Goal: Transaction & Acquisition: Purchase product/service

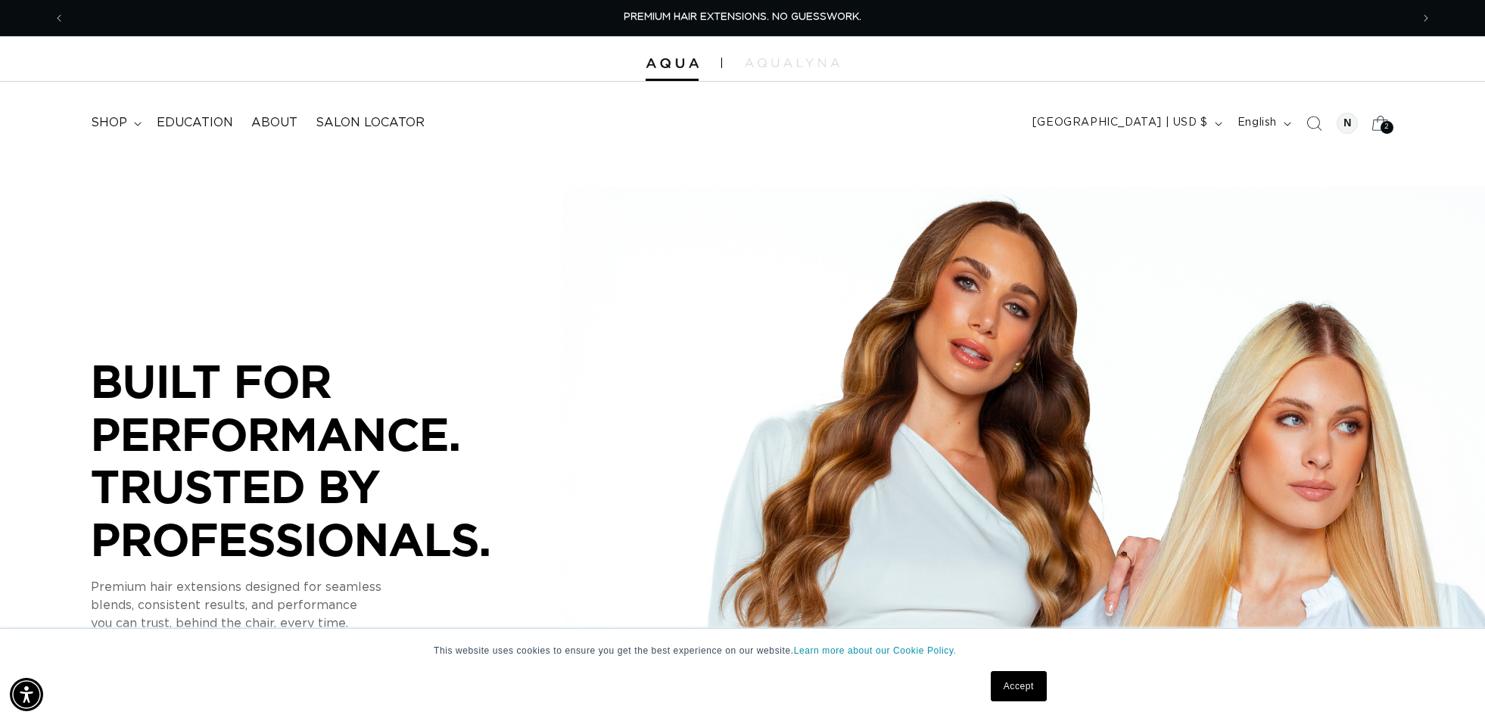
click at [1378, 123] on icon at bounding box center [1380, 123] width 36 height 36
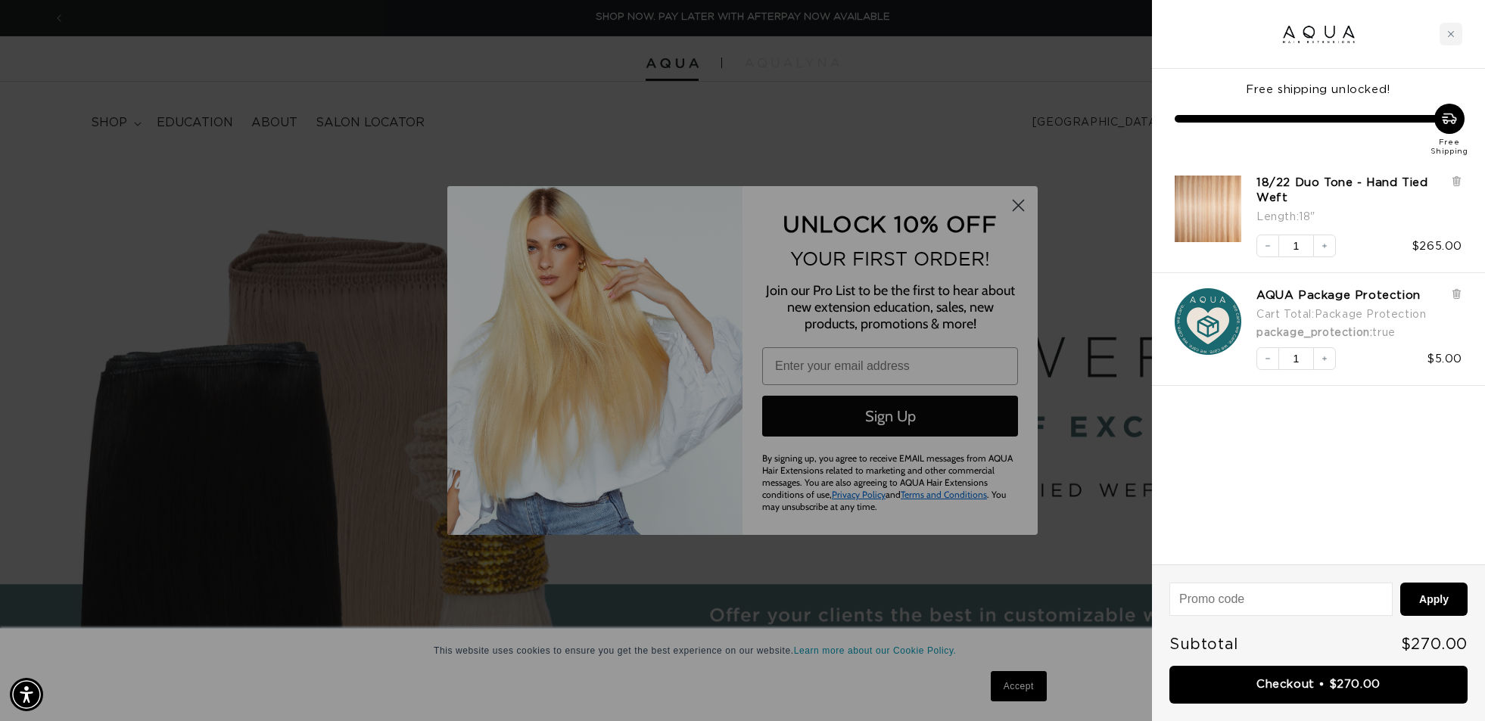
scroll to position [0, 2691]
click at [1024, 211] on div at bounding box center [742, 360] width 1485 height 721
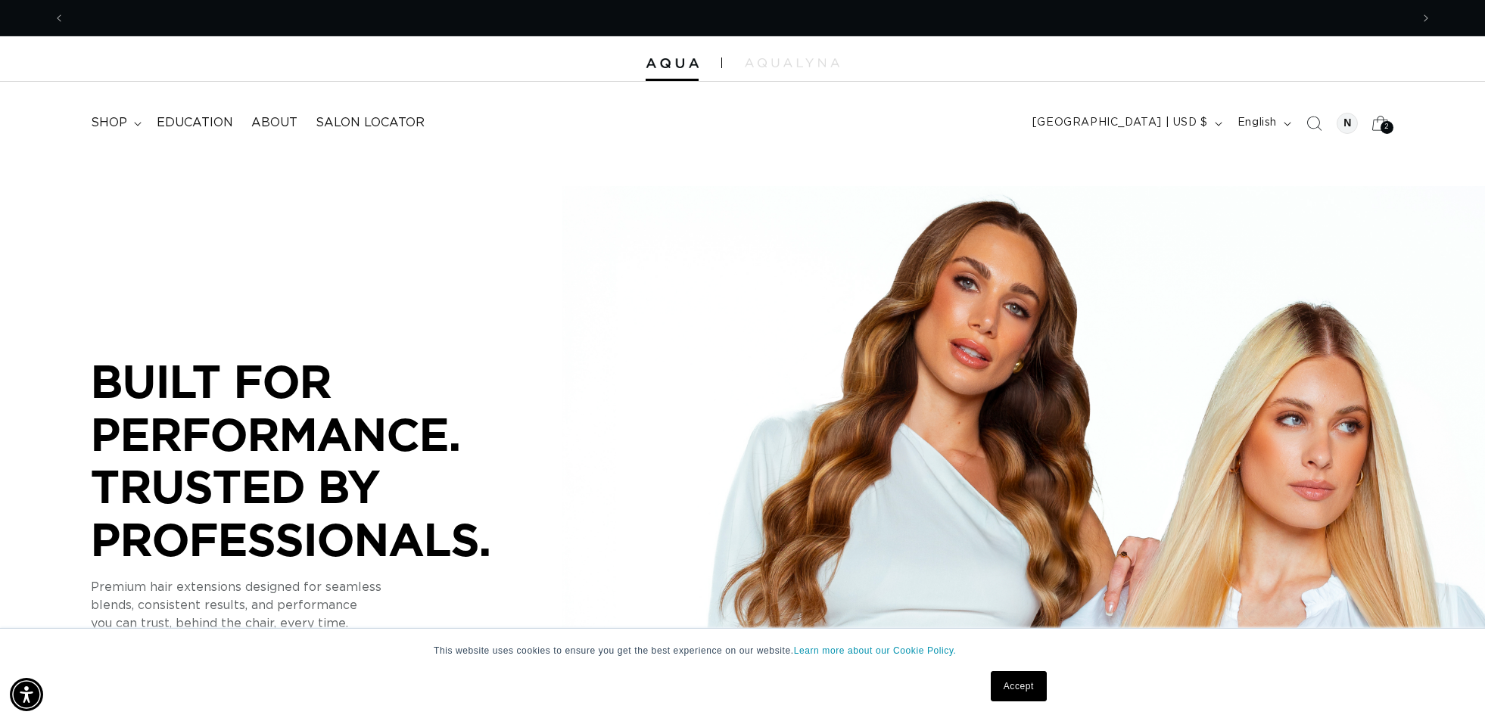
scroll to position [0, 0]
click at [1387, 126] on span "2" at bounding box center [1386, 127] width 5 height 13
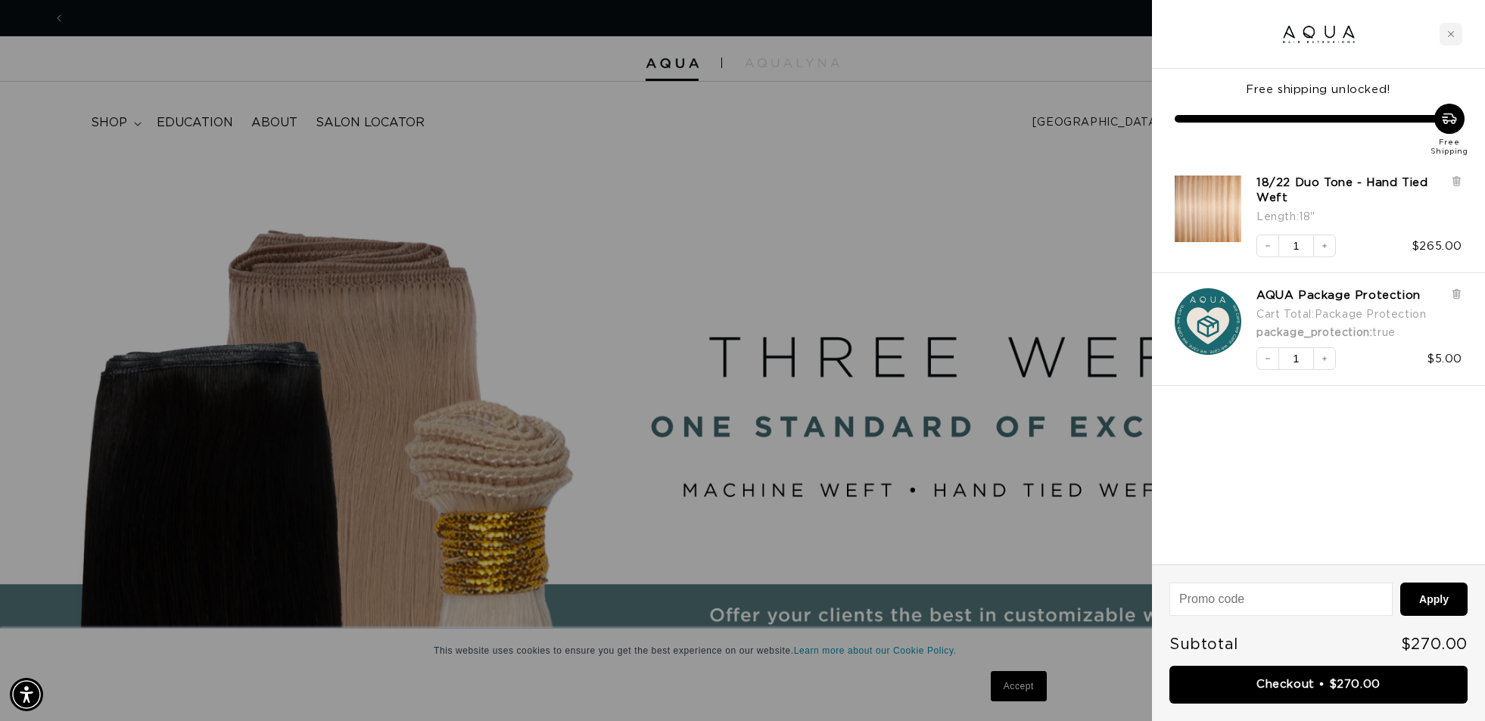
scroll to position [0, 1346]
click at [1214, 199] on img "18/22 Duo Tone - Hand Tied Weft - 18&quot;" at bounding box center [1208, 209] width 67 height 67
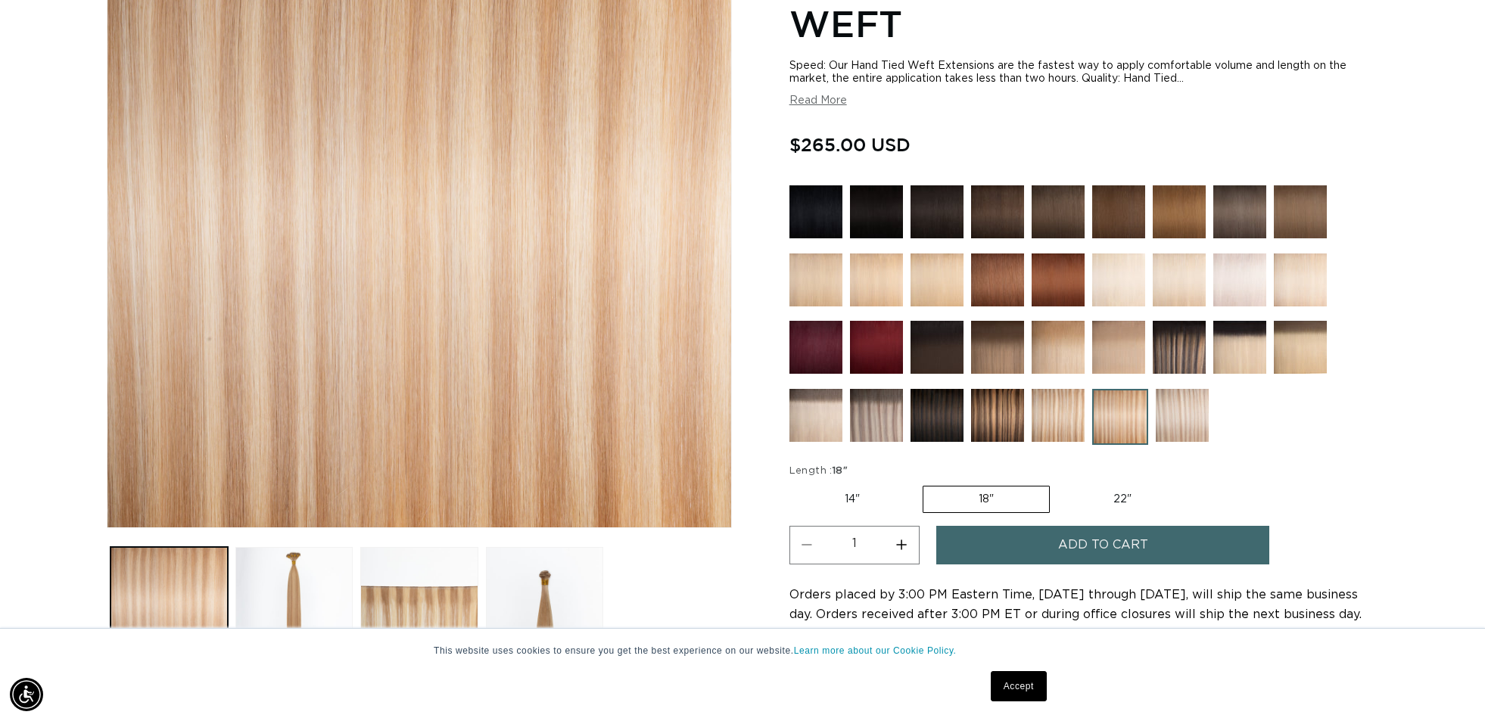
scroll to position [0, 2691]
click at [1244, 361] on img at bounding box center [1239, 347] width 53 height 53
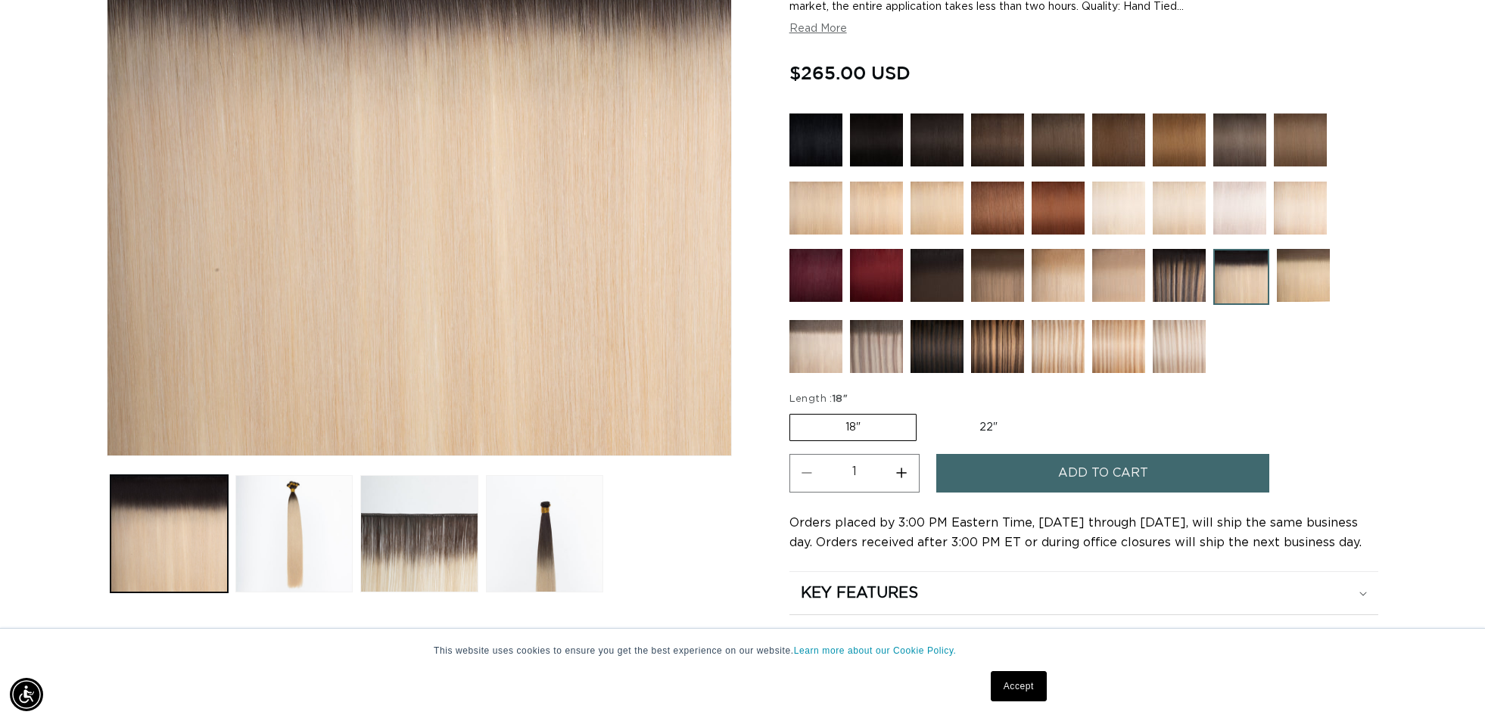
scroll to position [347, 1]
click at [1303, 269] on img at bounding box center [1303, 274] width 53 height 53
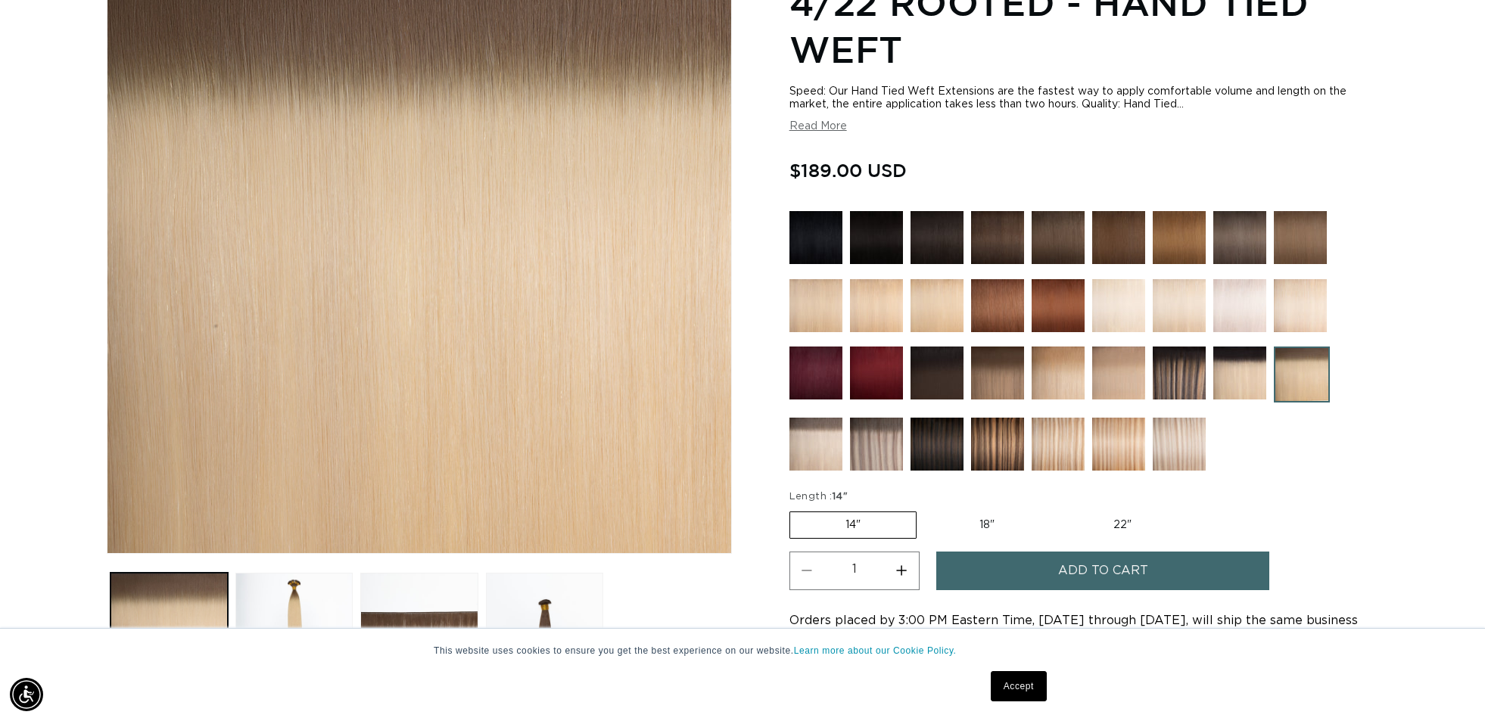
scroll to position [254, 1]
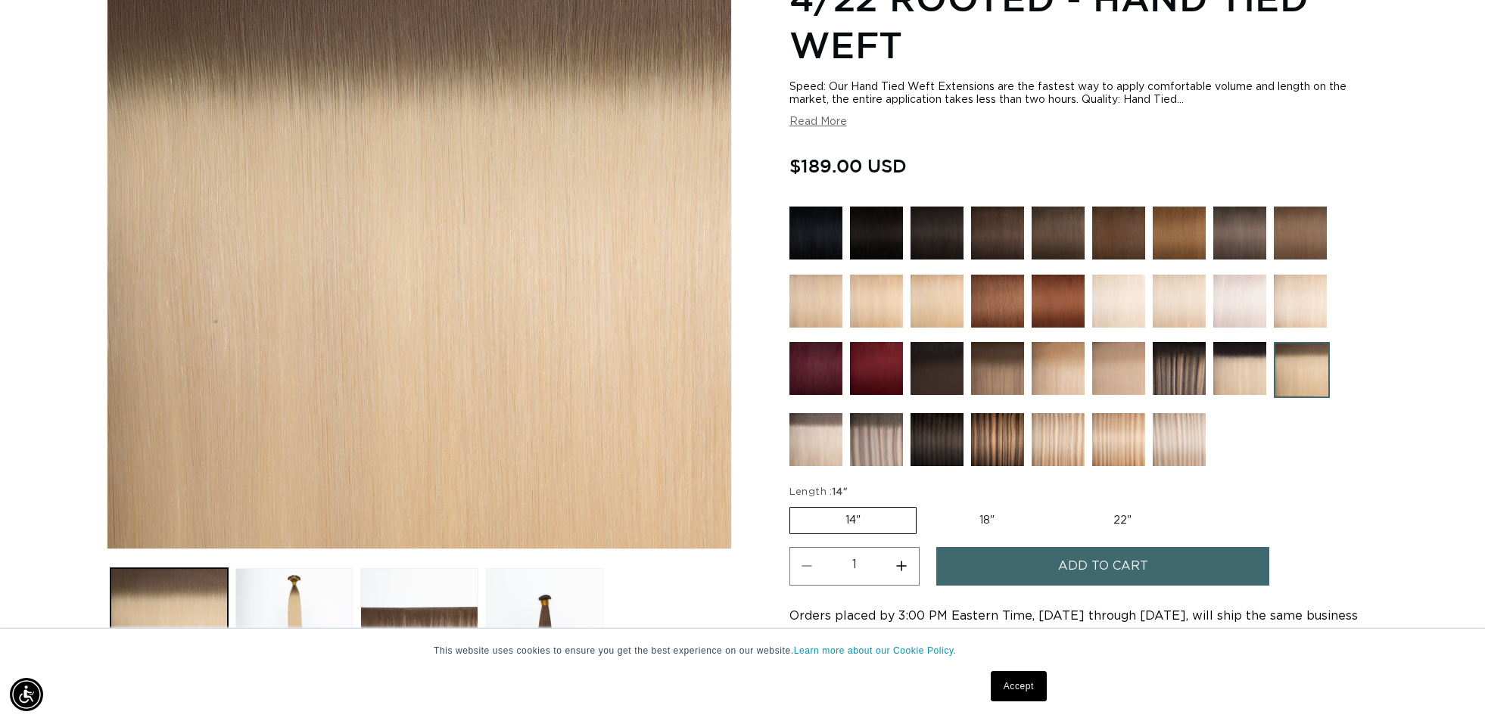
click at [830, 450] on img at bounding box center [815, 439] width 53 height 53
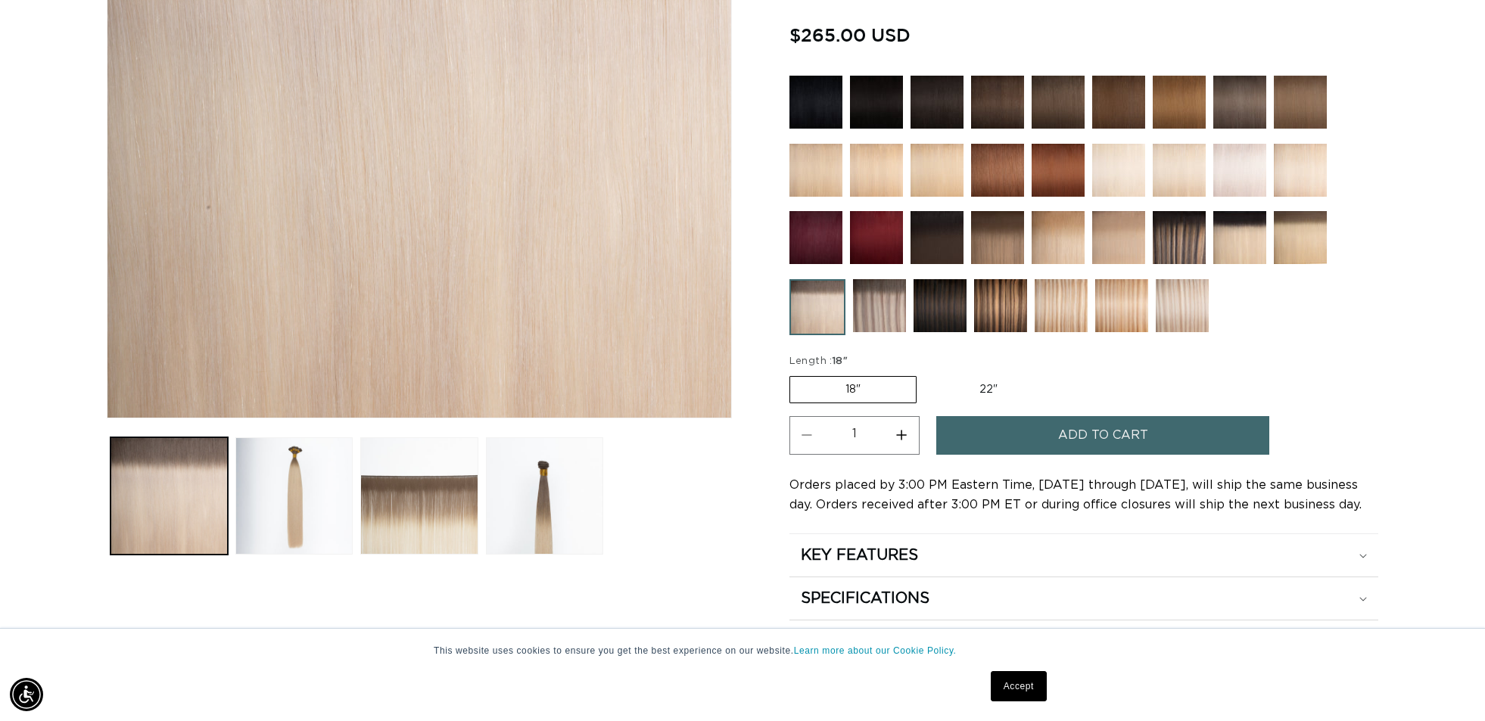
scroll to position [0, 2691]
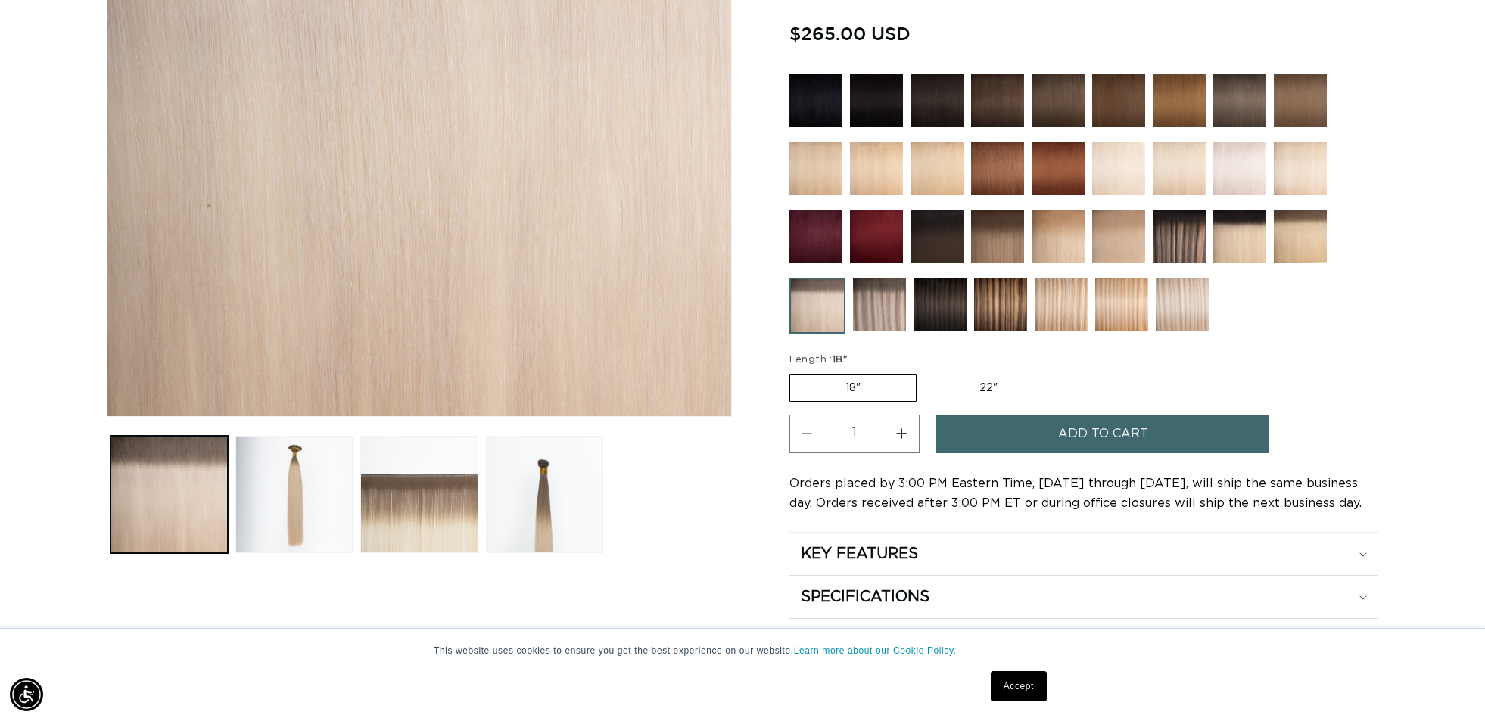
click at [1098, 441] on span "Add to cart" at bounding box center [1103, 434] width 90 height 39
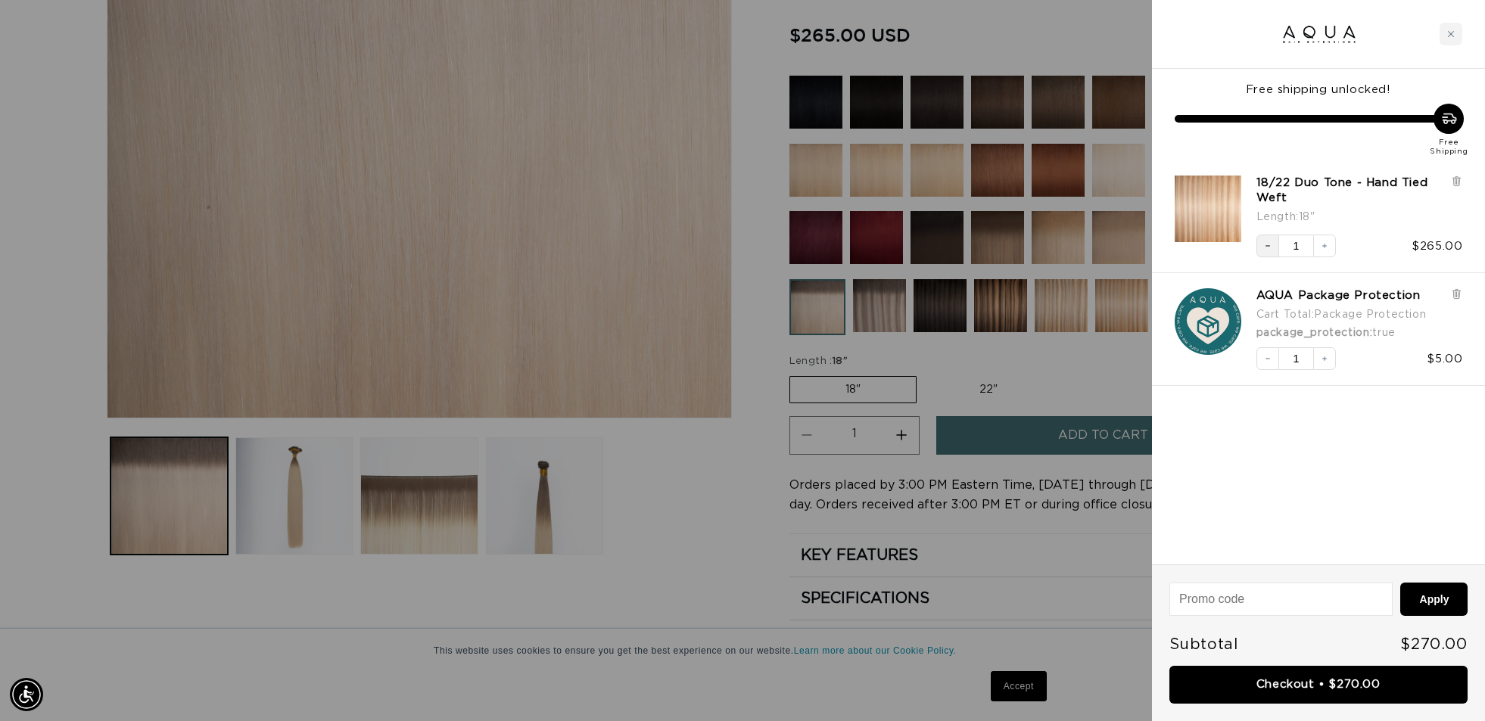
scroll to position [0, 0]
click at [1269, 251] on button "Decrease quantity" at bounding box center [1267, 246] width 23 height 23
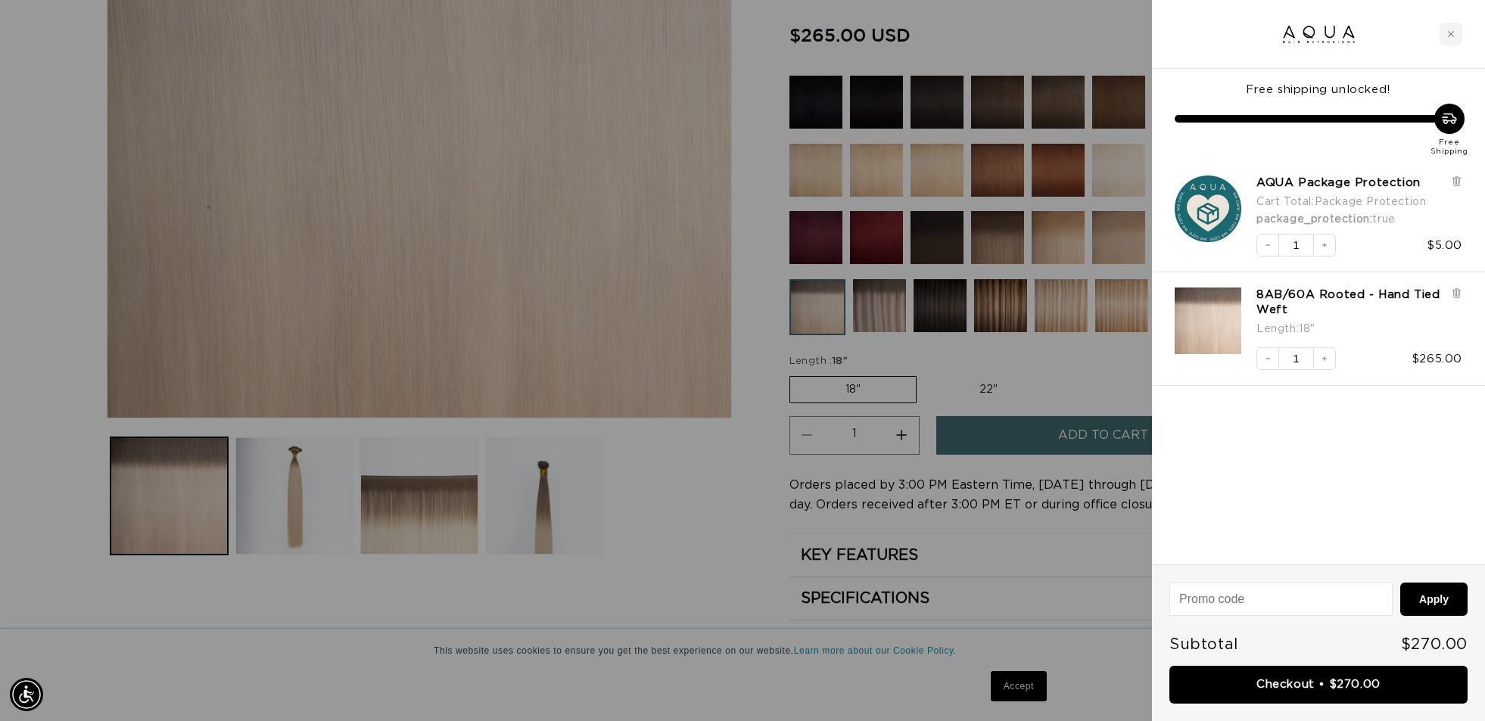
scroll to position [0, 2691]
click at [648, 471] on div at bounding box center [742, 360] width 1485 height 721
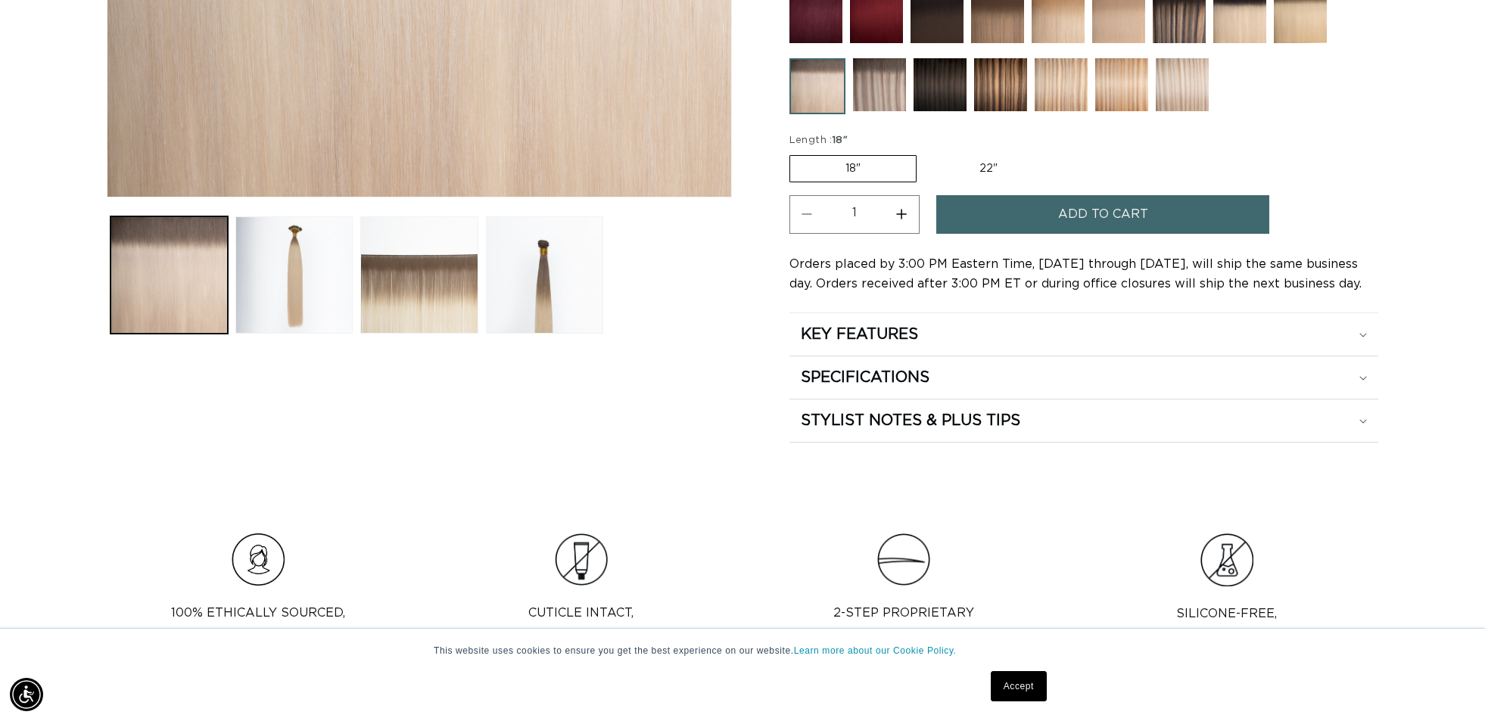
scroll to position [0, 1346]
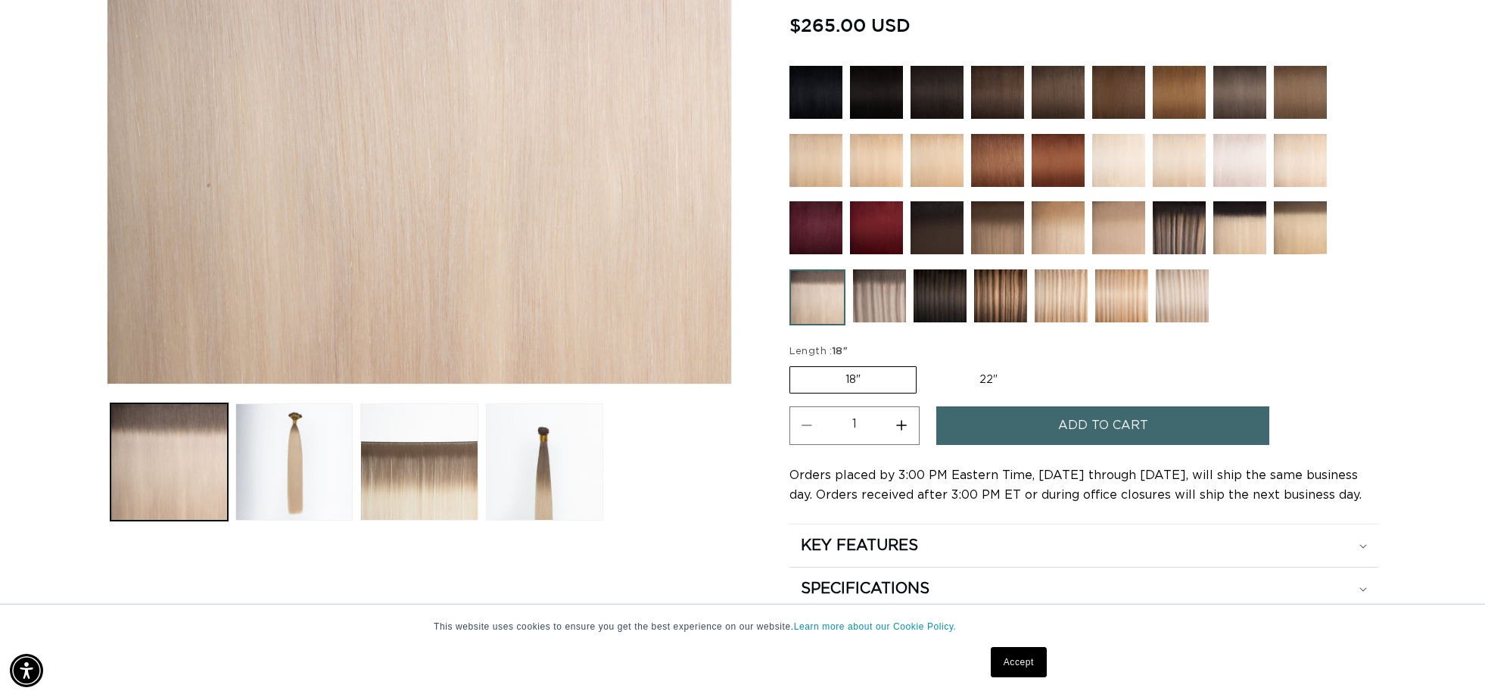
scroll to position [431, 0]
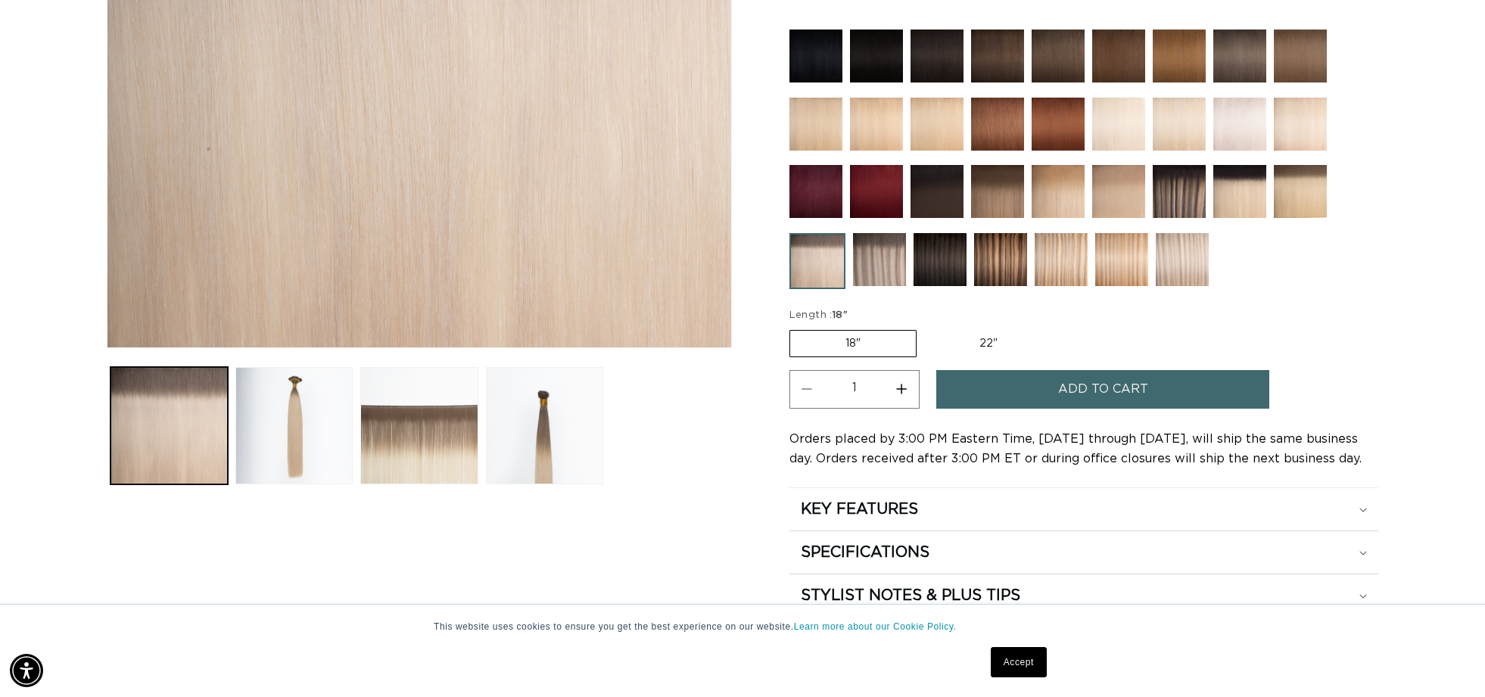
click at [544, 182] on img "Gallery Viewer" at bounding box center [419, 63] width 624 height 568
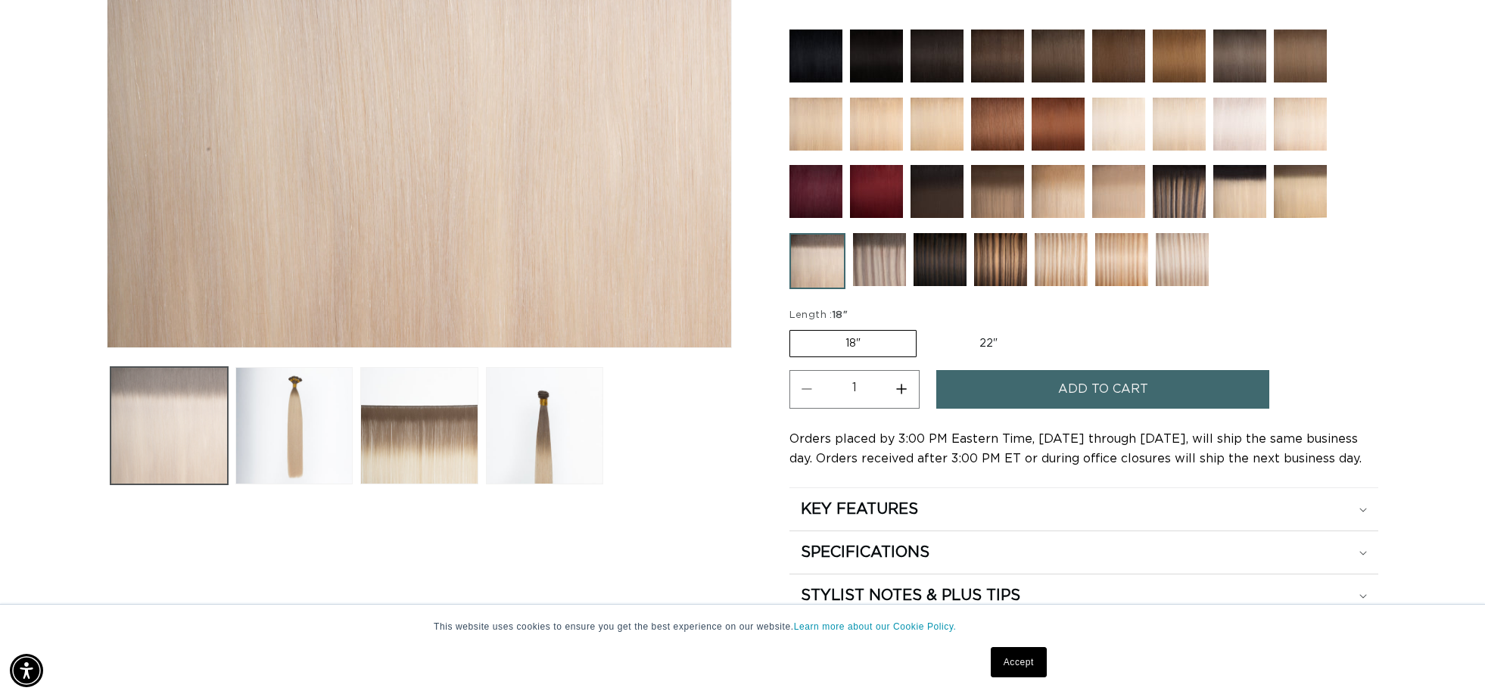
scroll to position [0, 2691]
click at [176, 429] on button "Load image 1 in gallery view" at bounding box center [169, 425] width 117 height 117
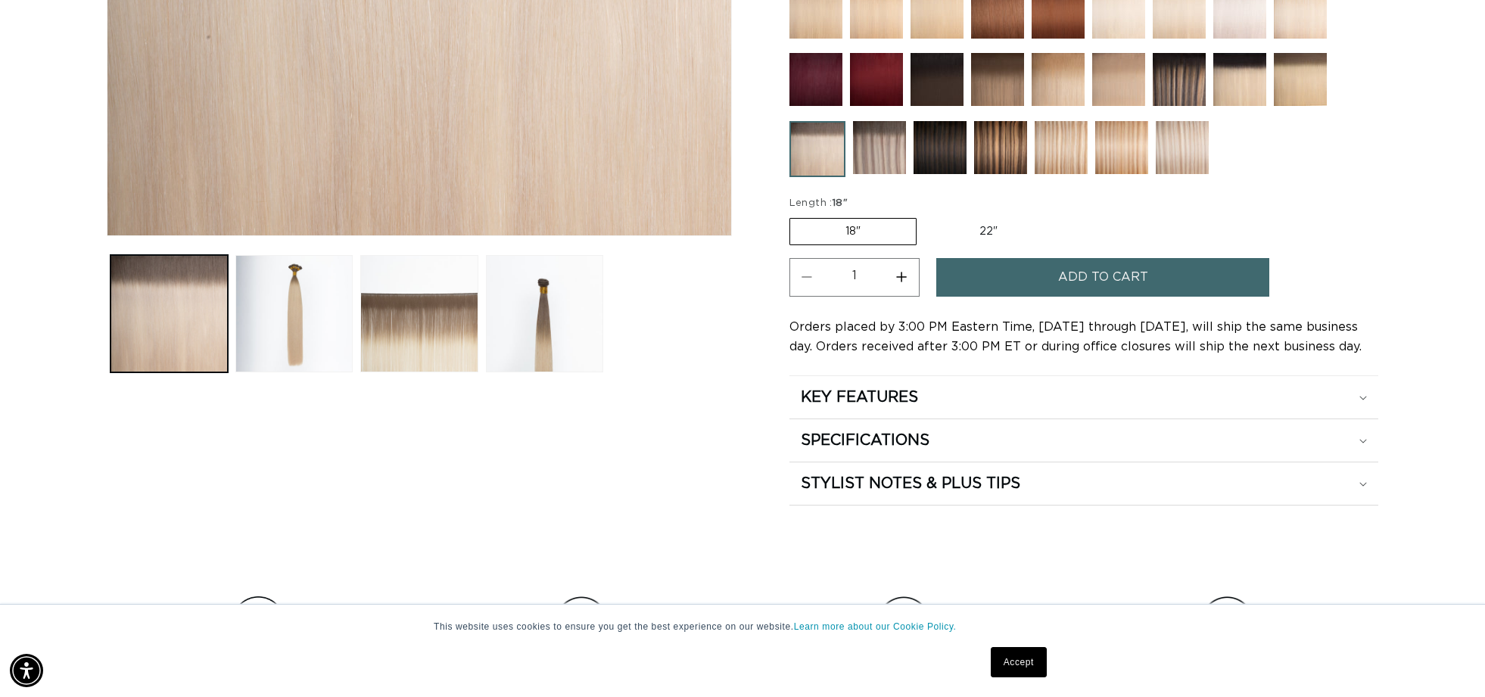
scroll to position [0, 1346]
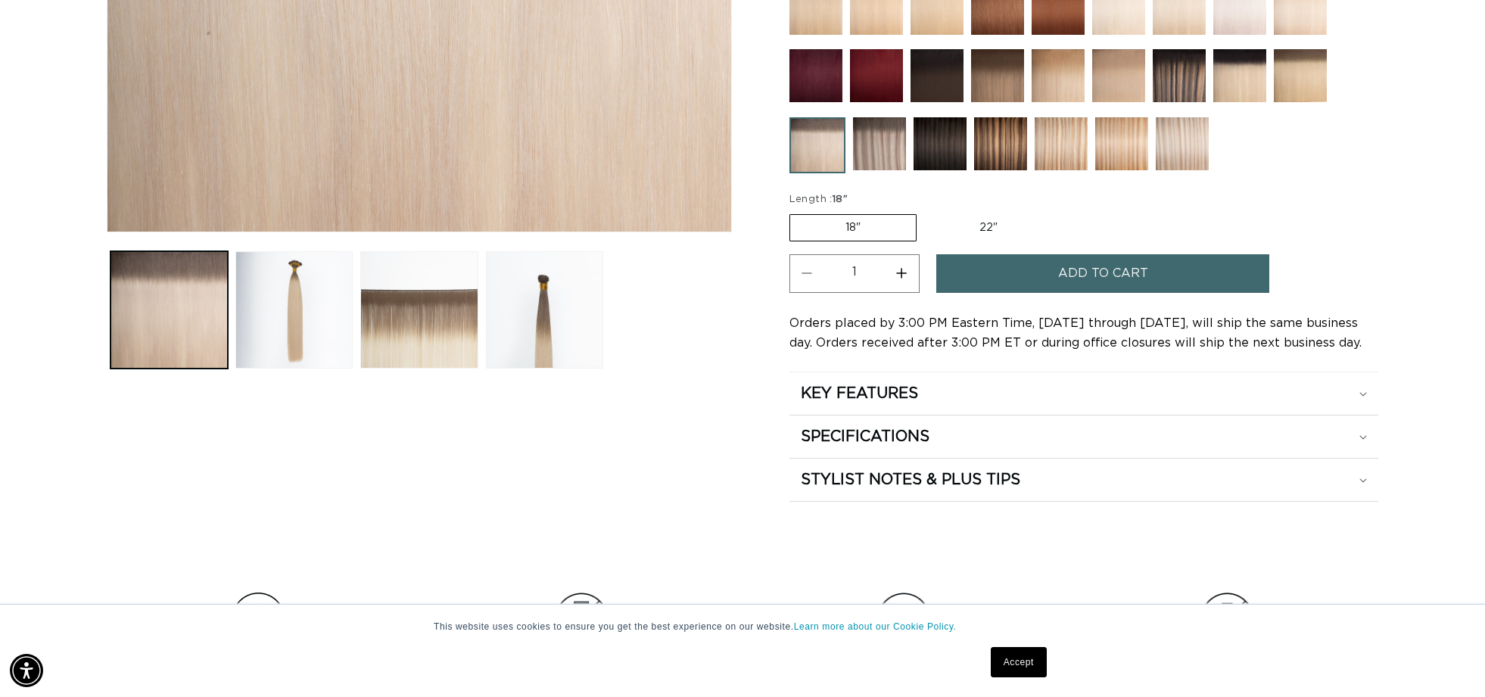
scroll to position [0, 2691]
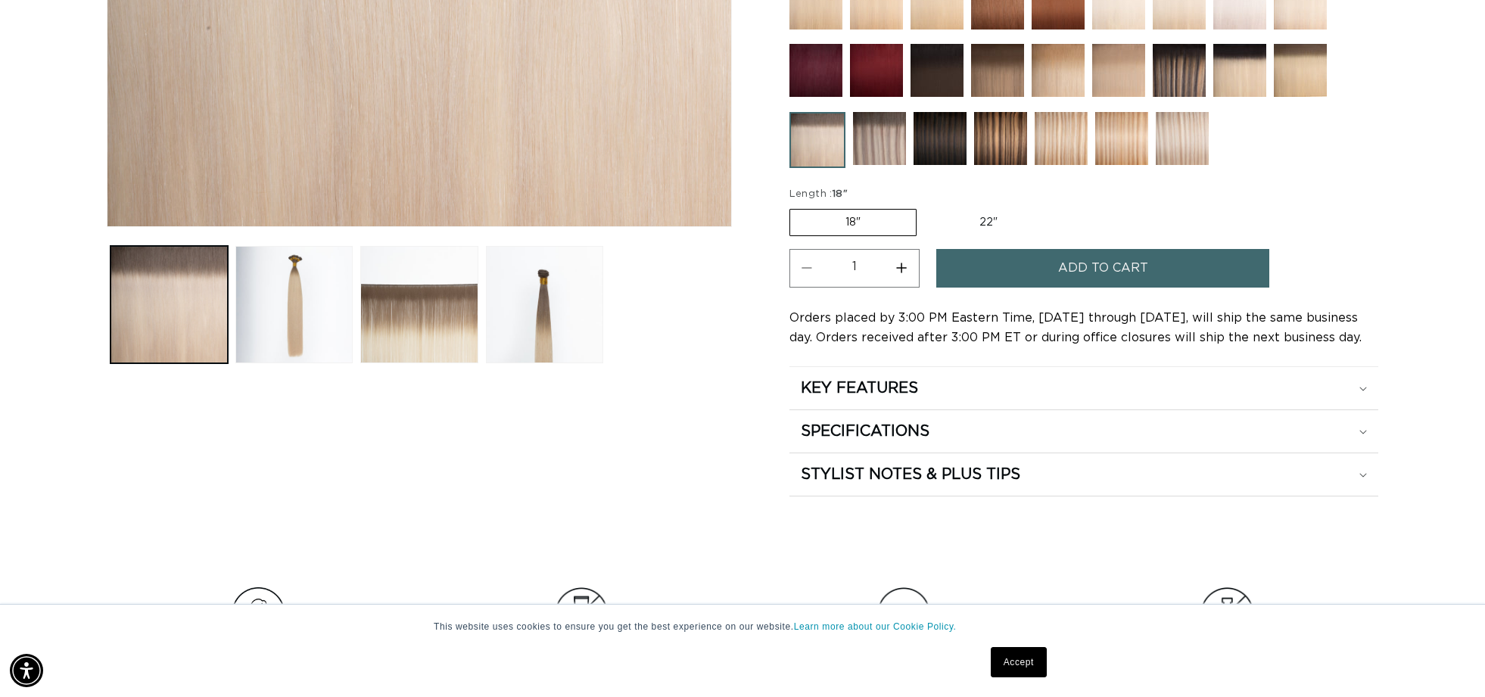
click at [976, 279] on button "Add to cart" at bounding box center [1102, 268] width 333 height 39
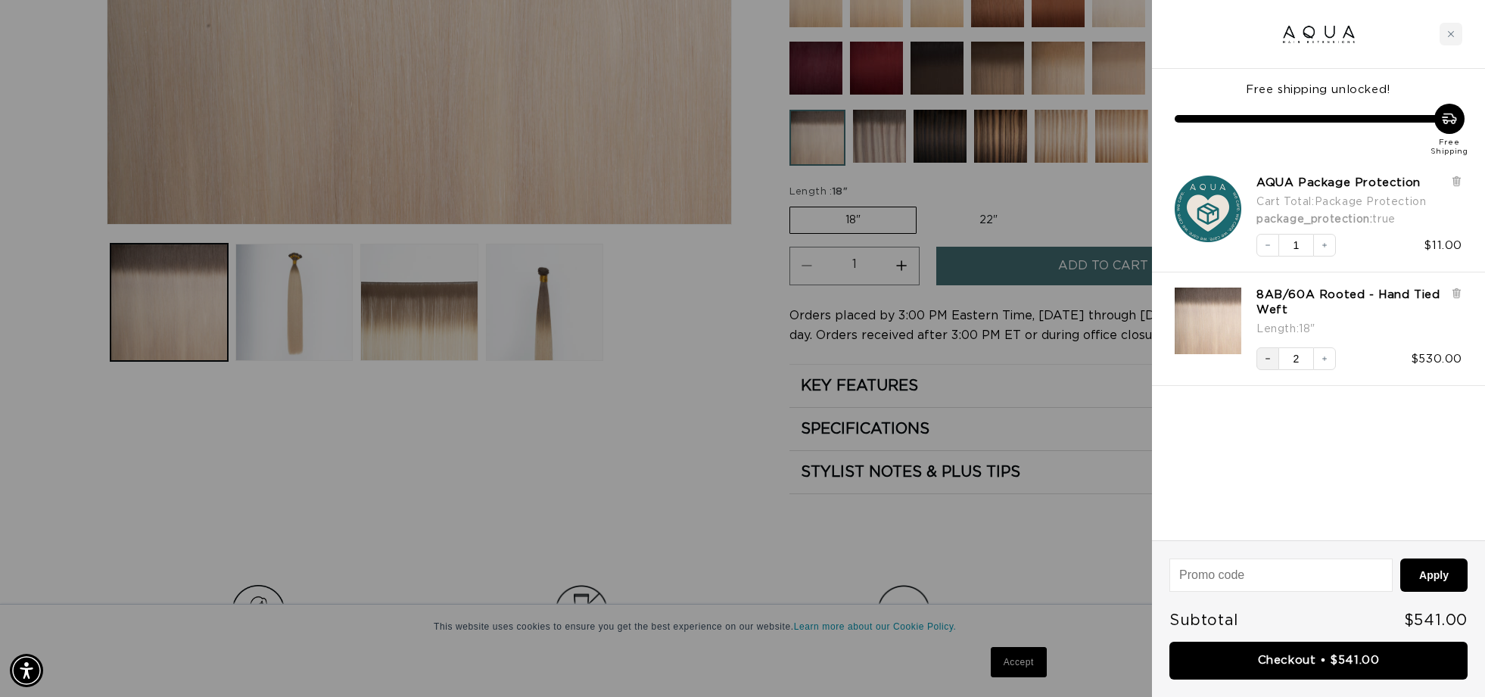
click at [1261, 361] on button "Decrease quantity" at bounding box center [1267, 358] width 23 height 23
click at [1318, 659] on link "Checkout • $270.00" at bounding box center [1318, 661] width 298 height 39
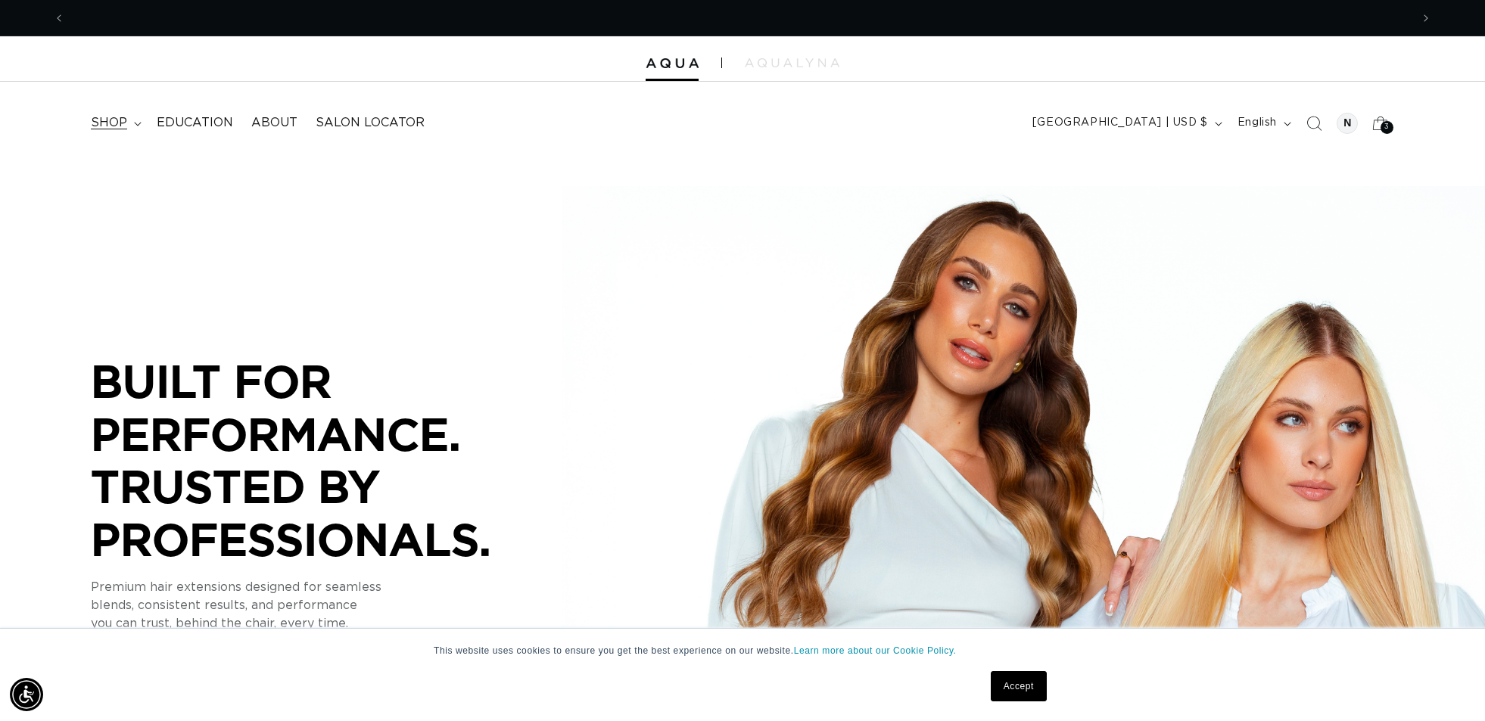
scroll to position [0, 1346]
click at [108, 124] on span "shop" at bounding box center [109, 123] width 36 height 16
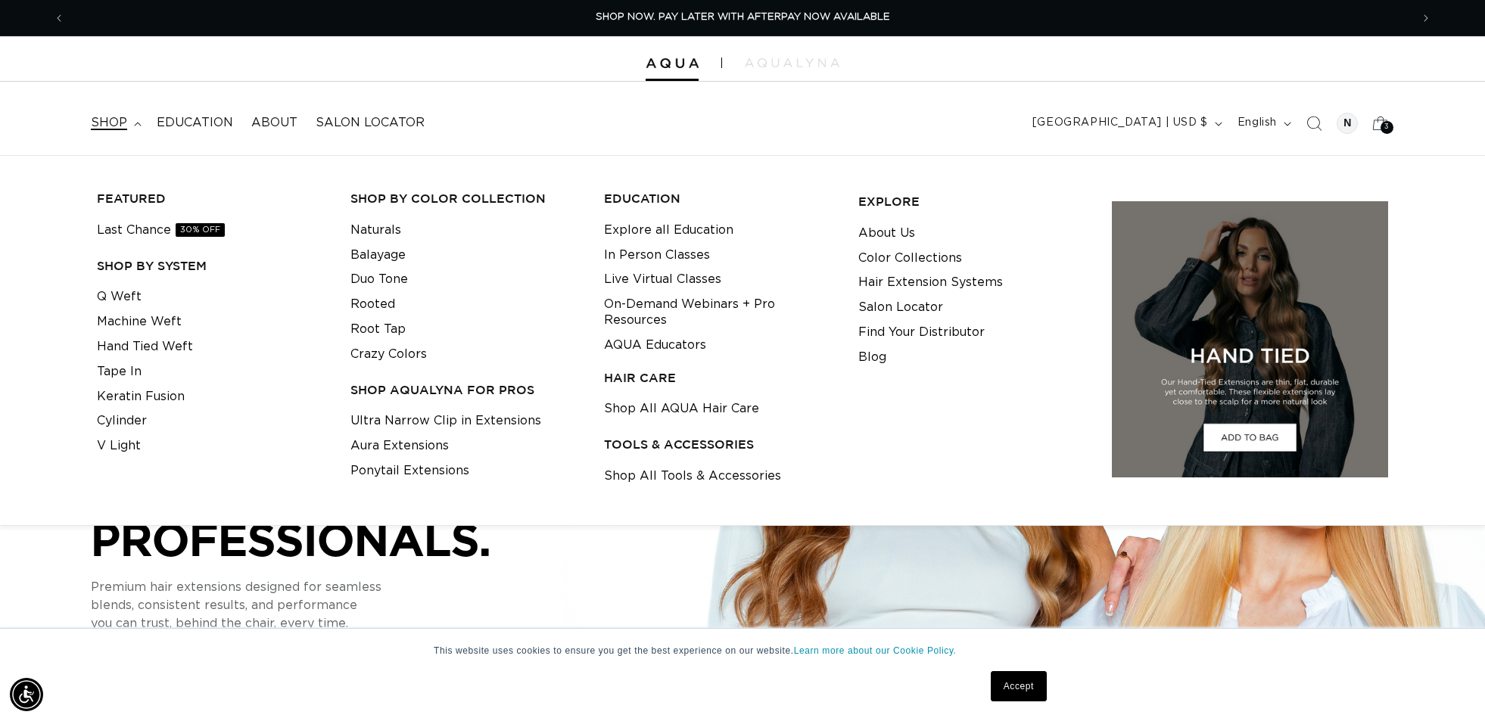
click at [621, 370] on h3 "HAIR CARE" at bounding box center [719, 378] width 230 height 16
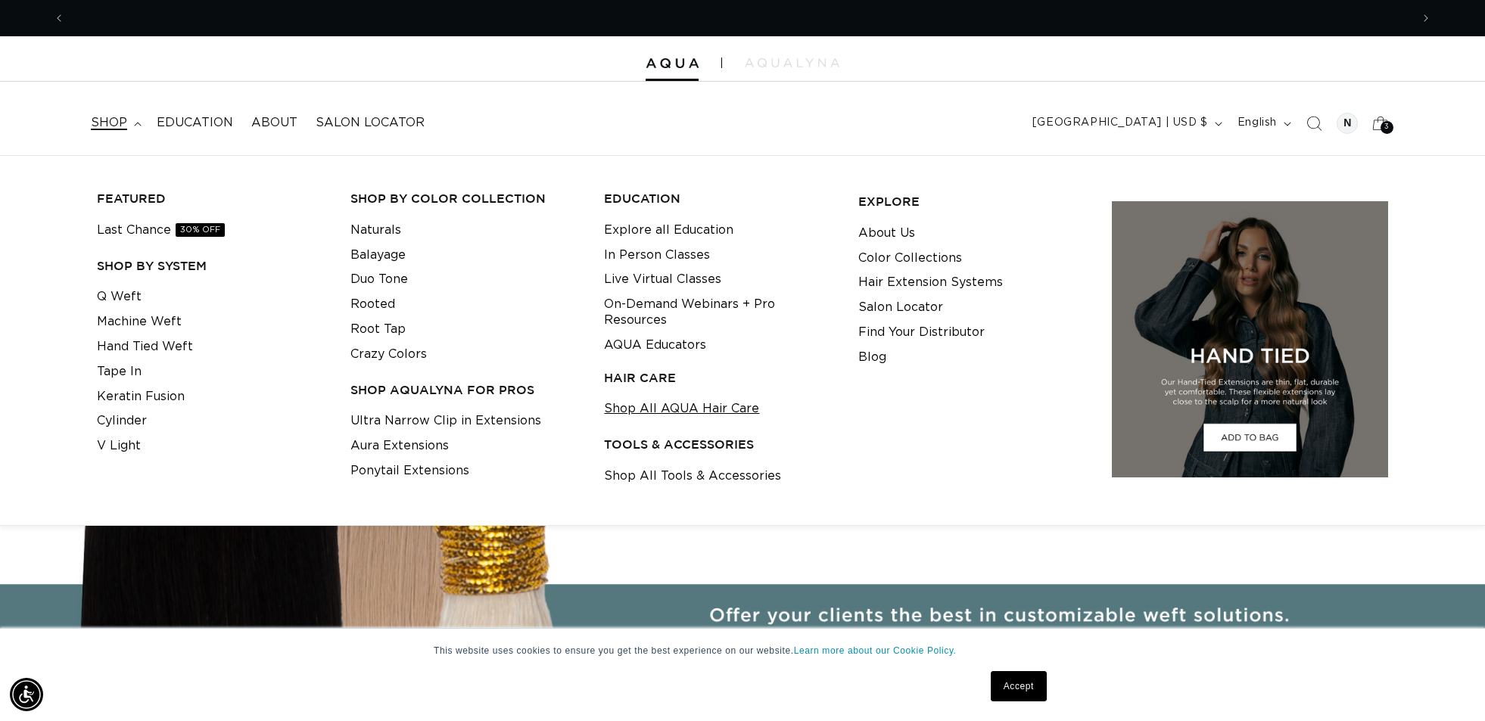
scroll to position [0, 2691]
click at [620, 405] on link "Shop All AQUA Hair Care" at bounding box center [681, 409] width 155 height 25
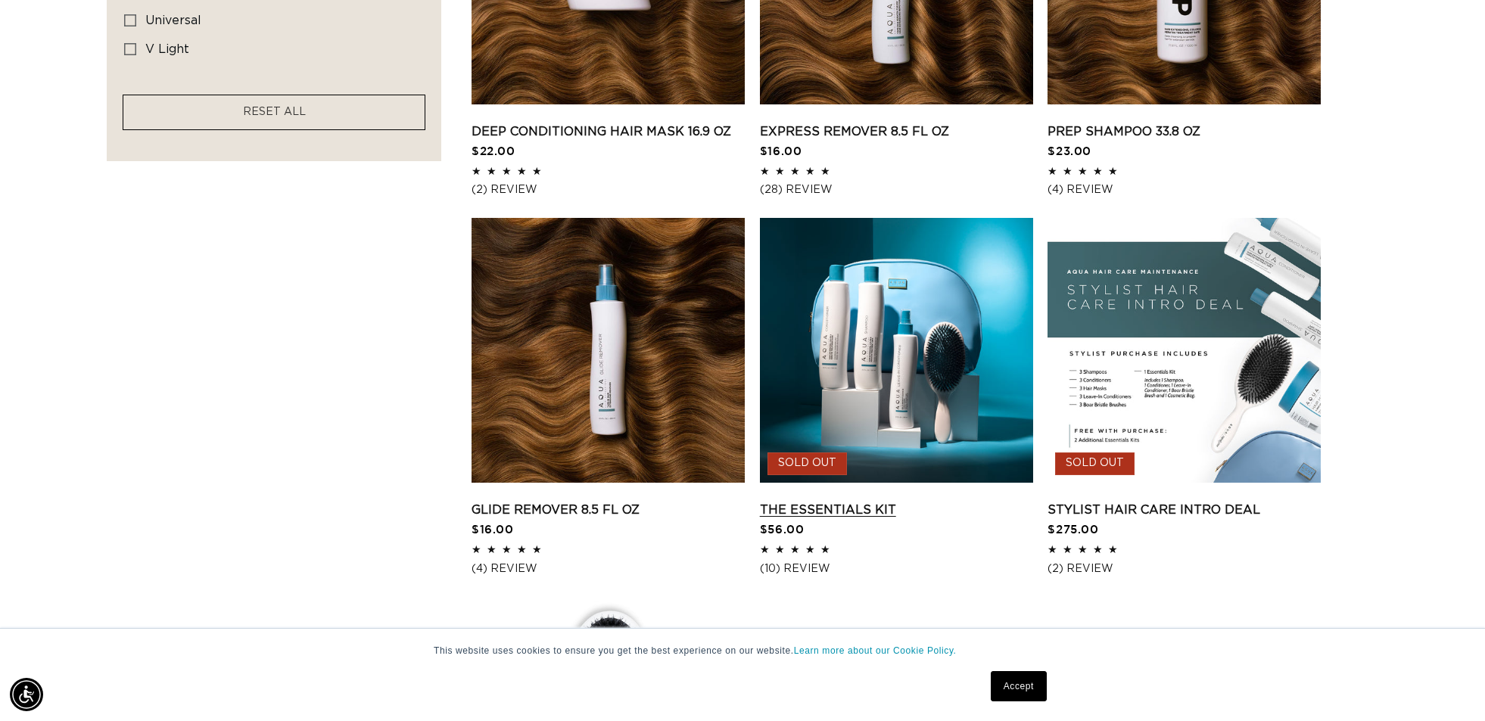
scroll to position [1142, 0]
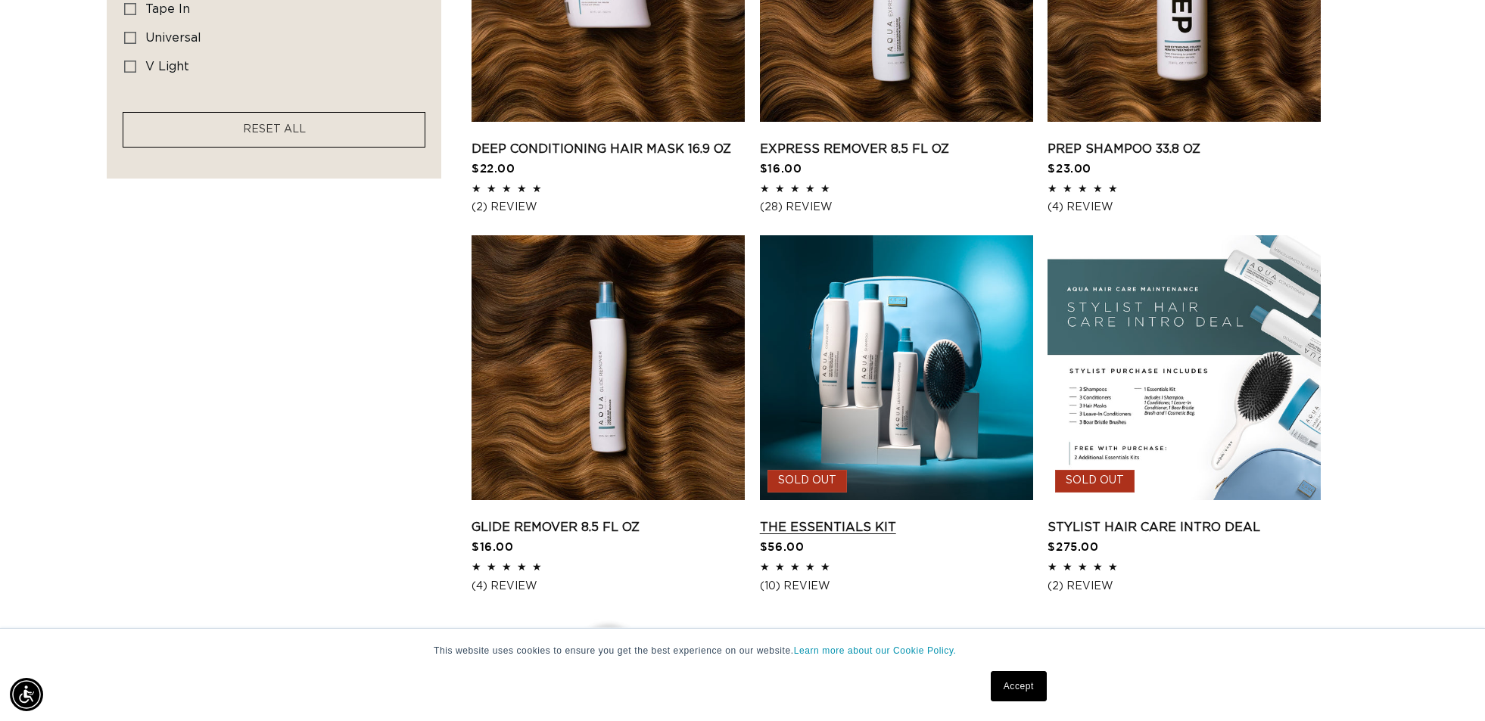
click at [864, 518] on link "The Essentials Kit" at bounding box center [896, 527] width 273 height 18
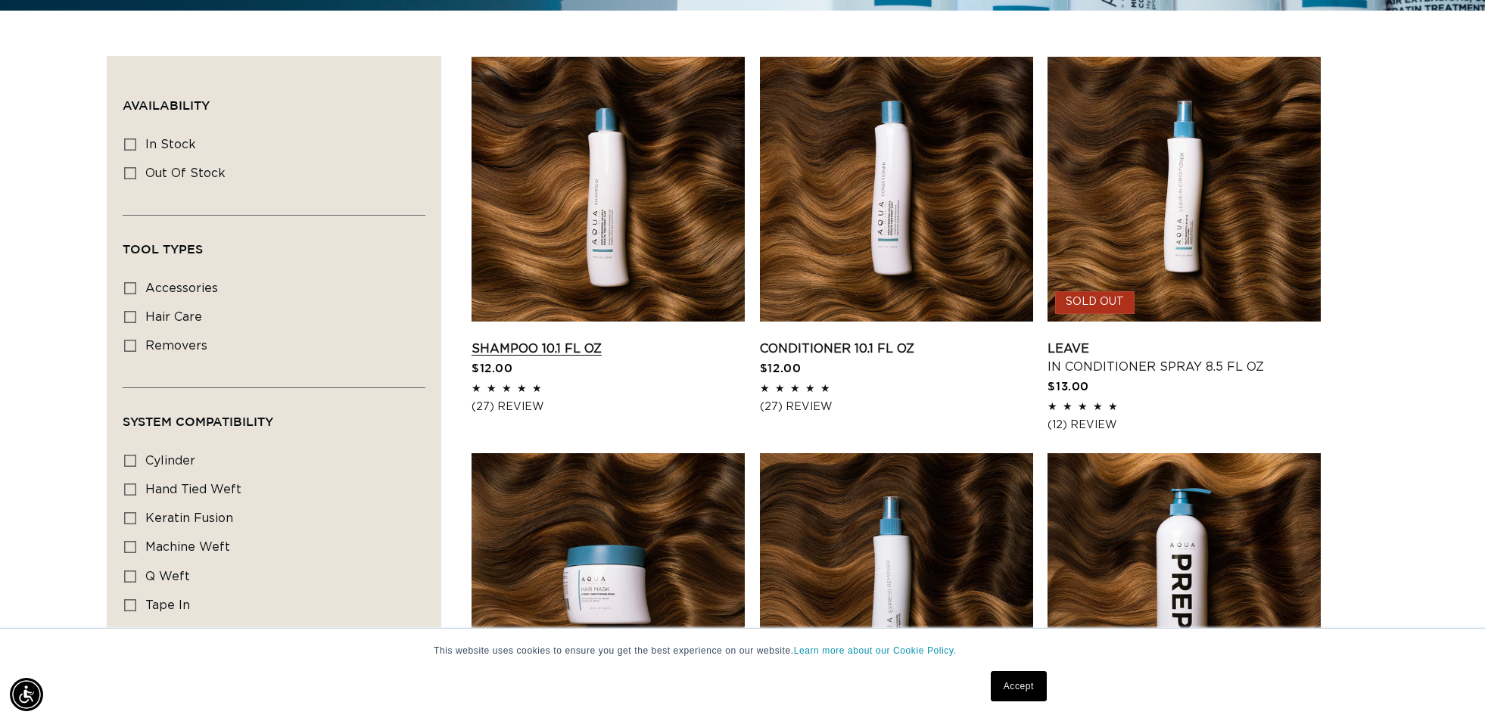
scroll to position [0, 1346]
click at [635, 340] on link "Shampoo 10.1 fl oz" at bounding box center [608, 349] width 273 height 18
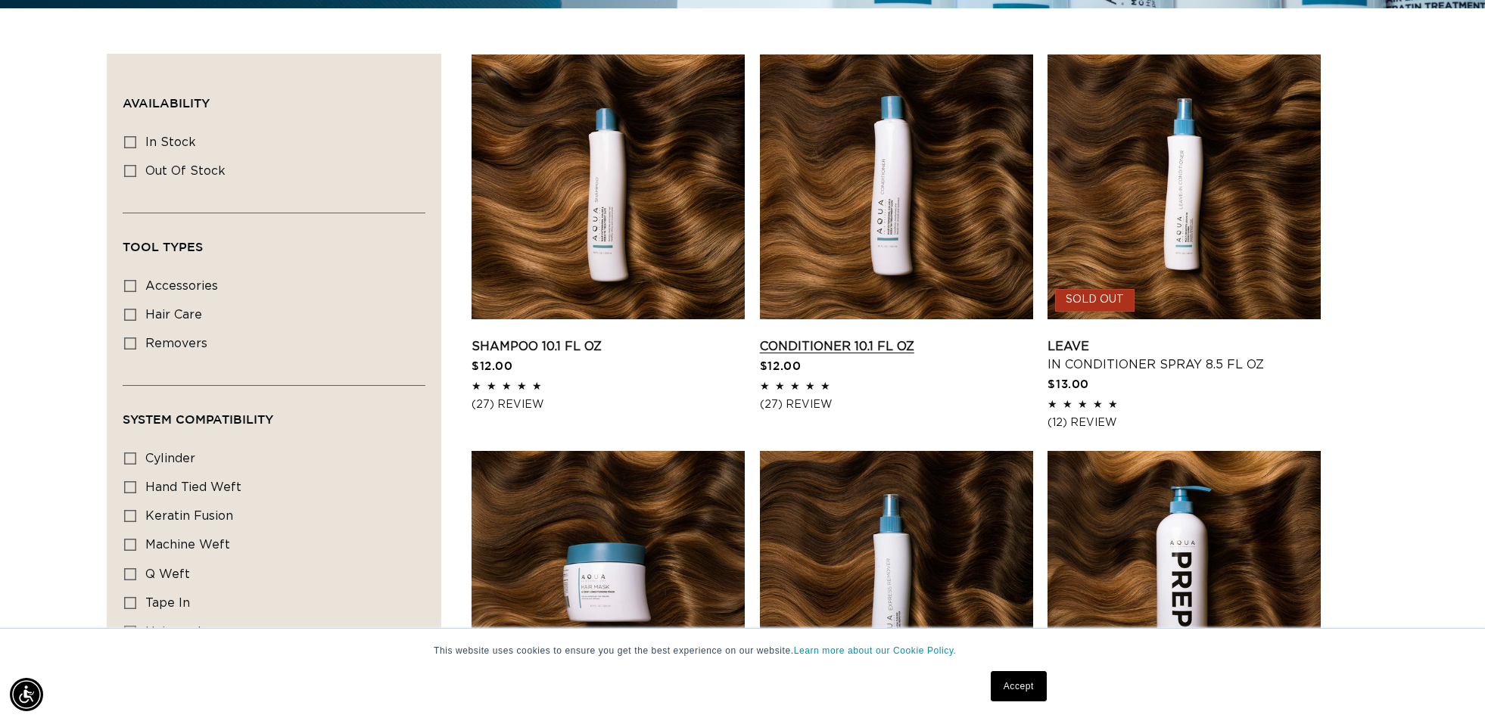
scroll to position [0, 0]
click at [877, 338] on link "Conditioner 10.1 fl oz" at bounding box center [896, 347] width 273 height 18
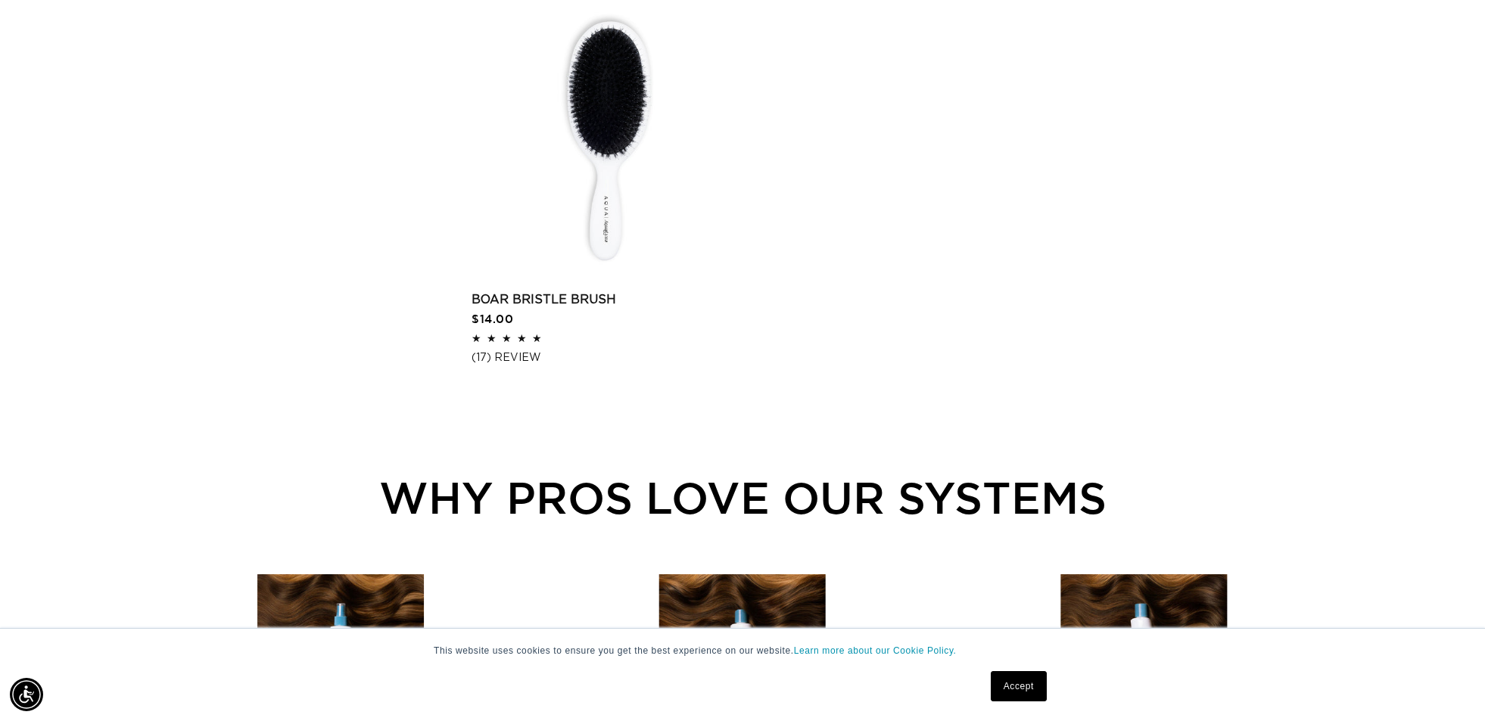
scroll to position [1798, 0]
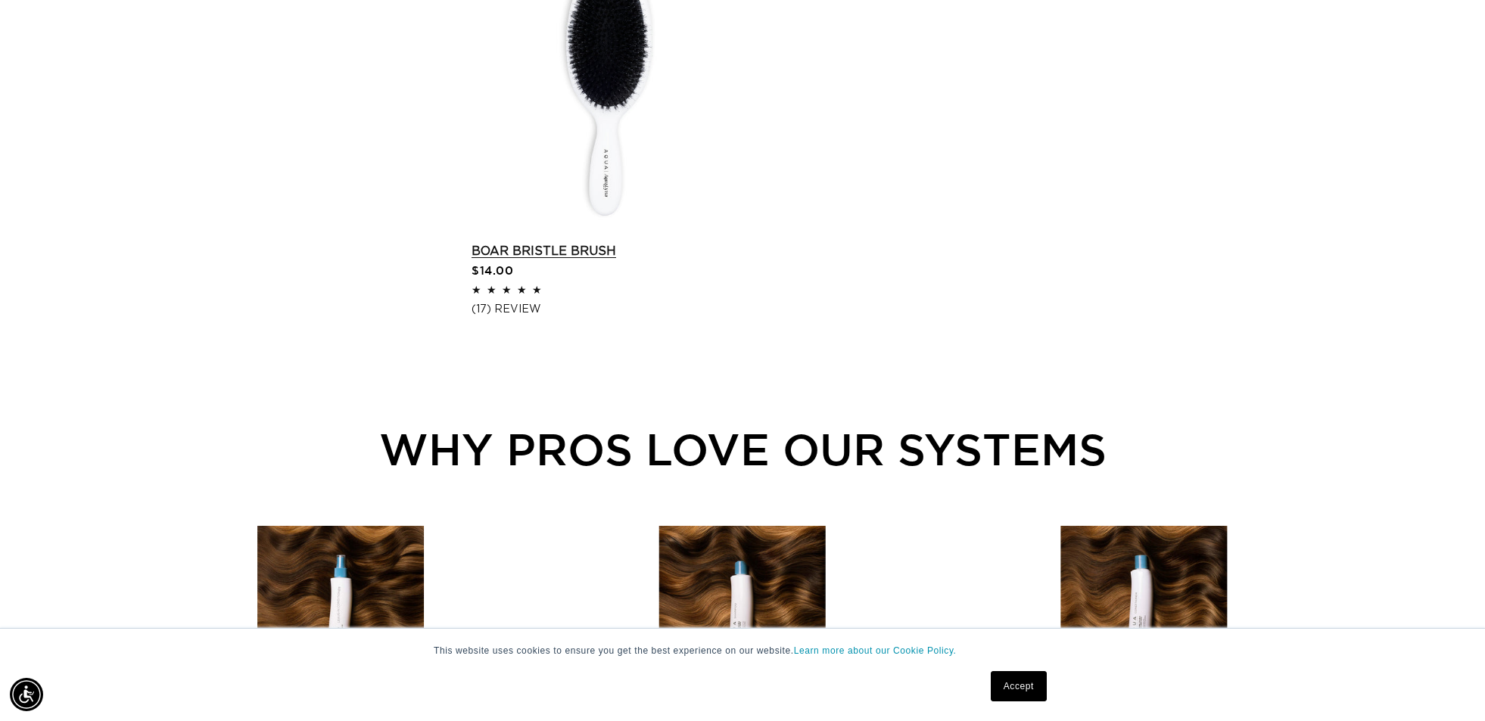
click at [601, 242] on link "Boar Bristle Brush" at bounding box center [608, 251] width 273 height 18
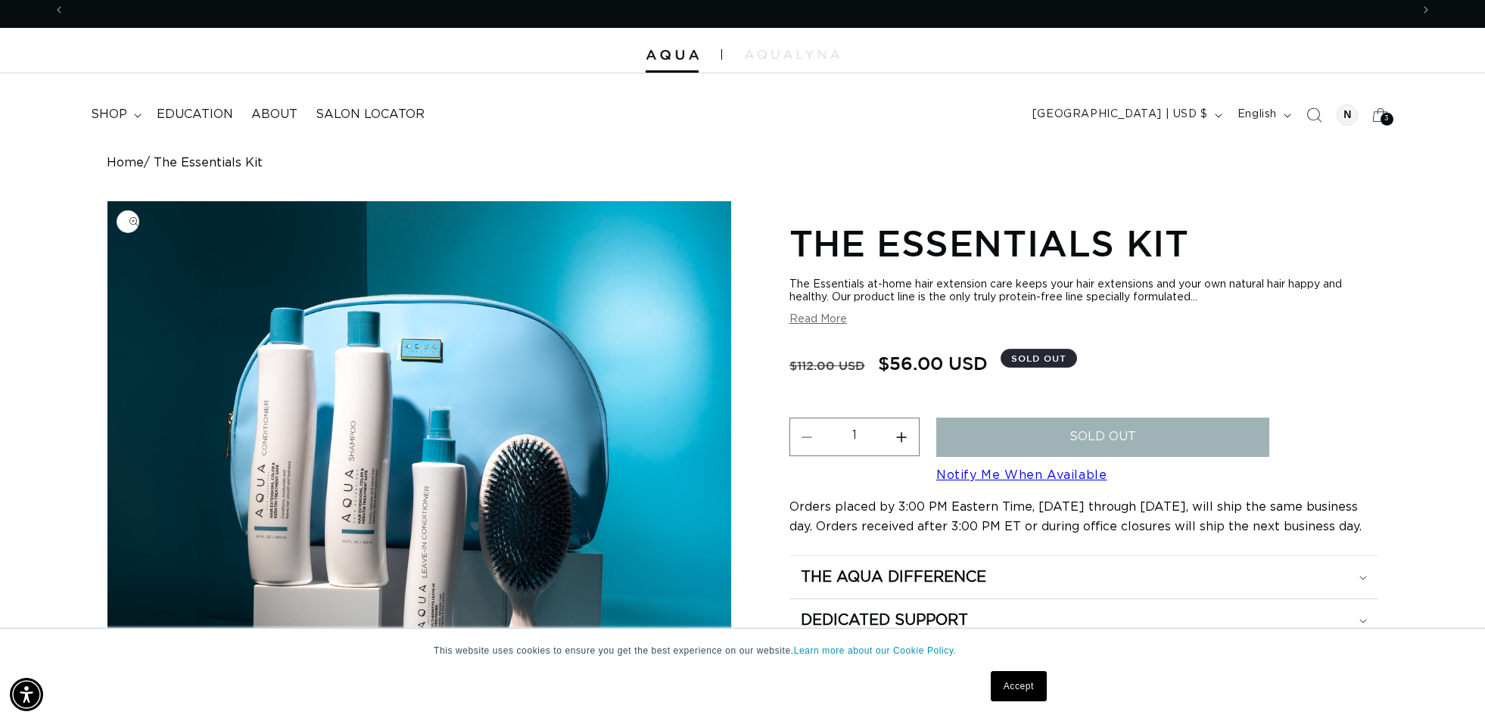
scroll to position [0, 1346]
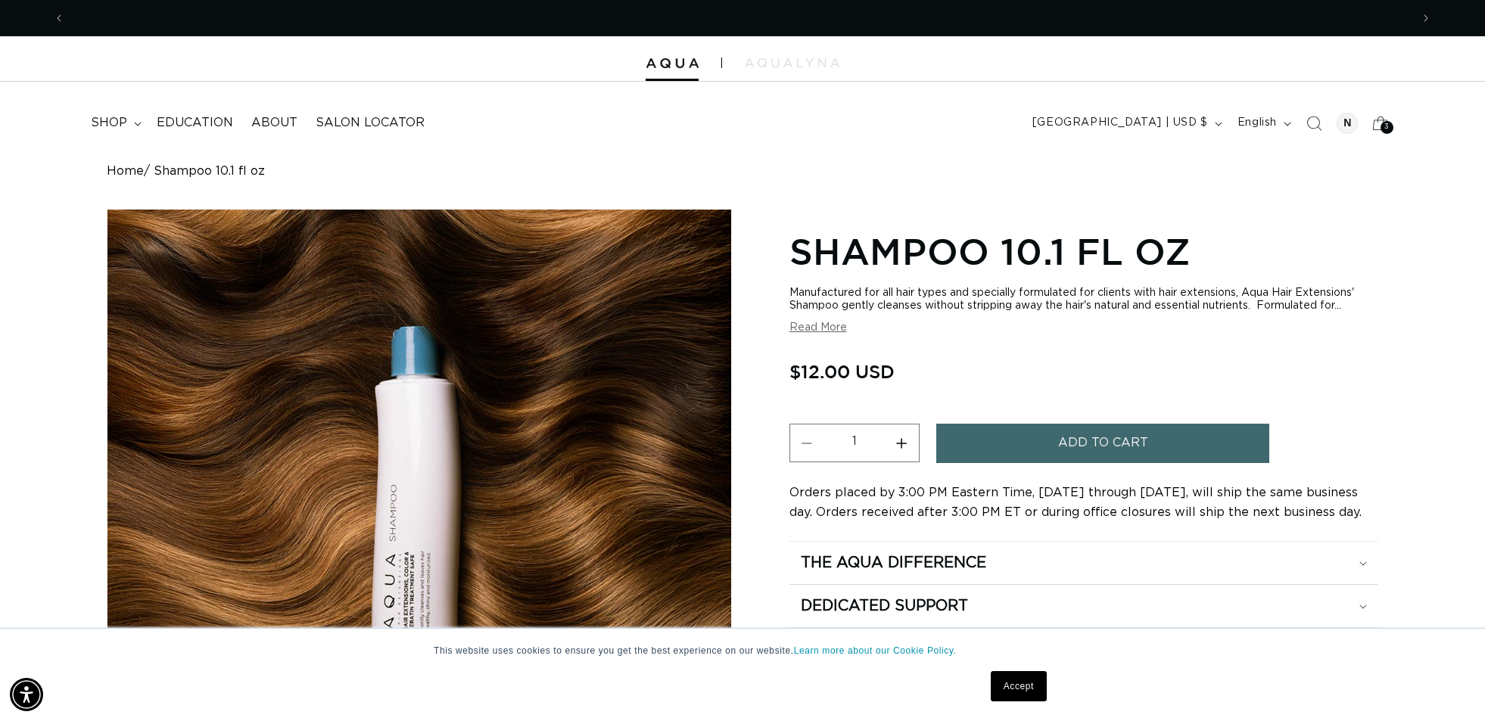
scroll to position [0, 1346]
click at [1080, 436] on span "Add to cart" at bounding box center [1103, 443] width 90 height 39
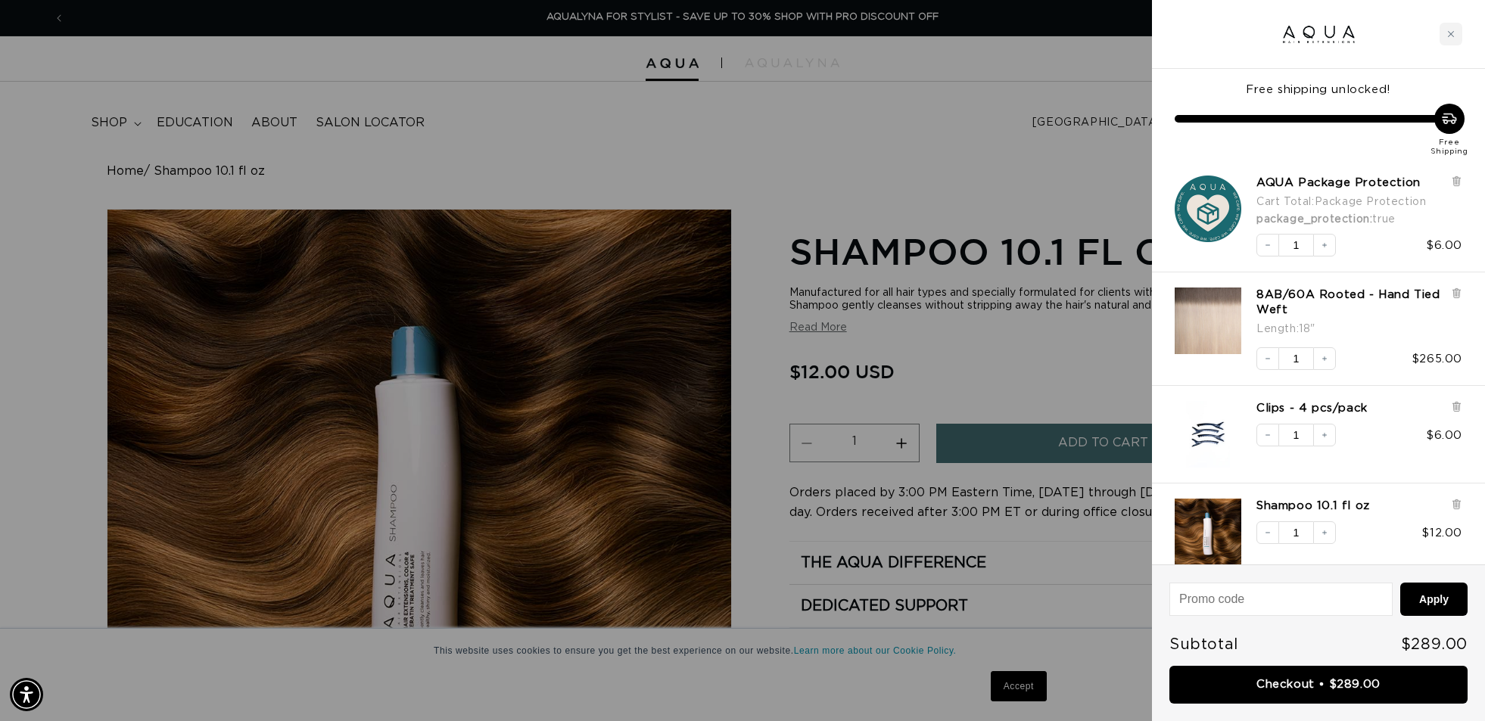
scroll to position [1, 0]
click at [552, 143] on div at bounding box center [742, 360] width 1485 height 721
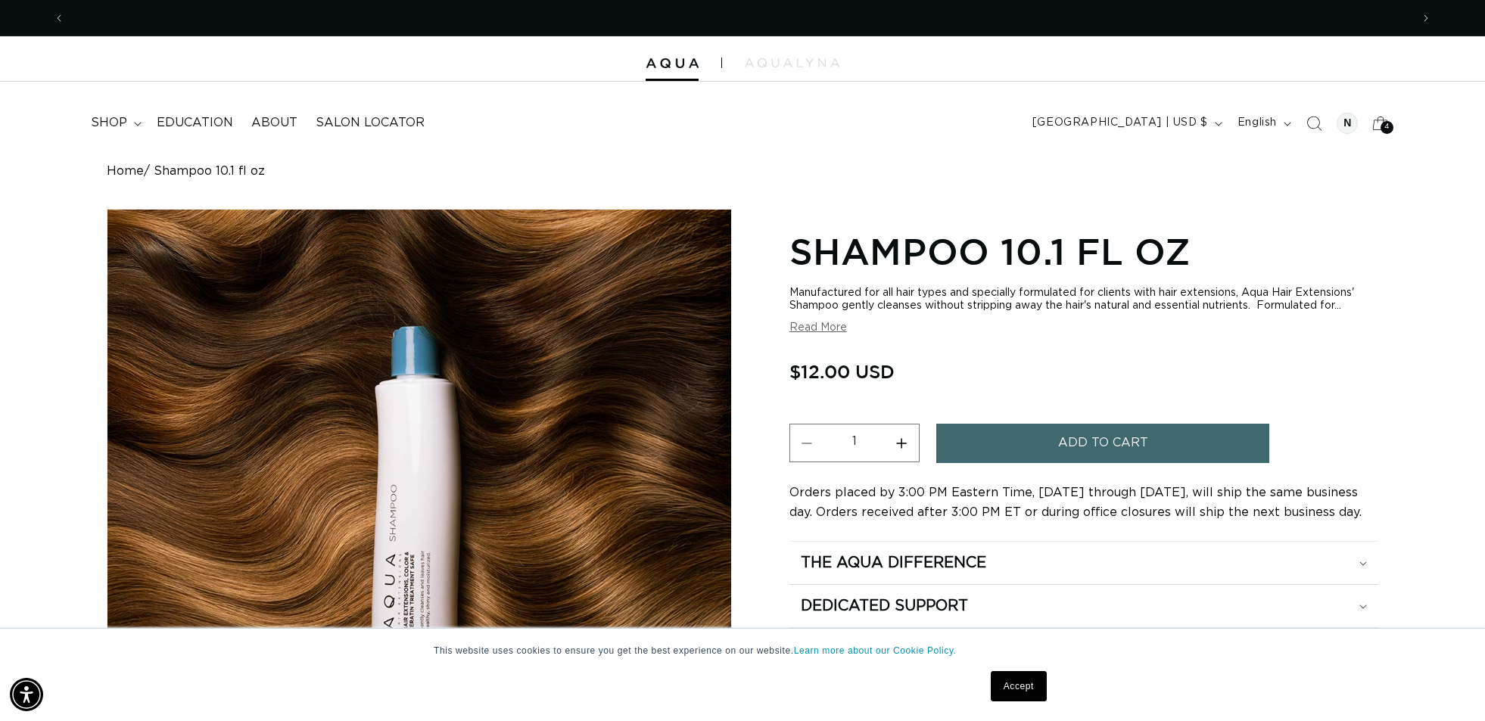
scroll to position [0, 1346]
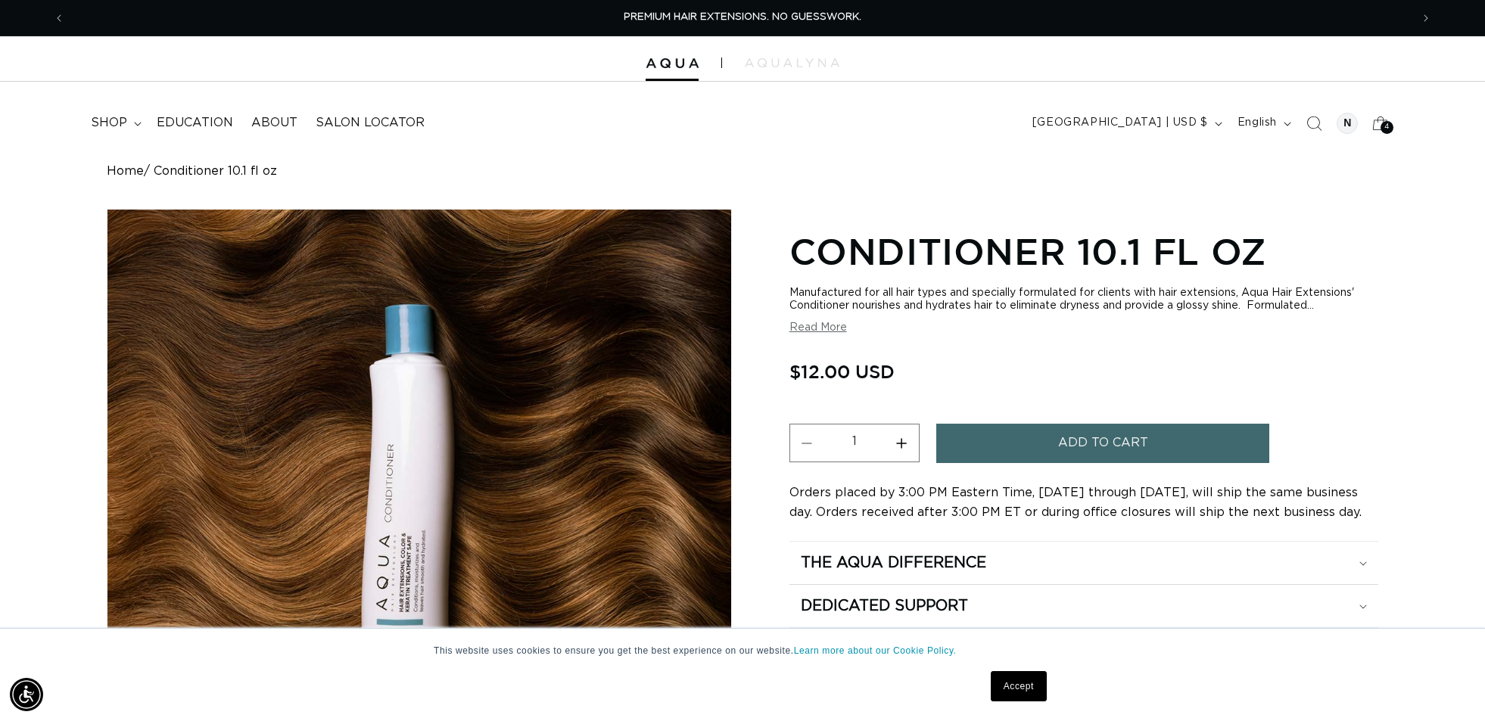
click at [1005, 438] on button "Add to cart" at bounding box center [1102, 443] width 333 height 39
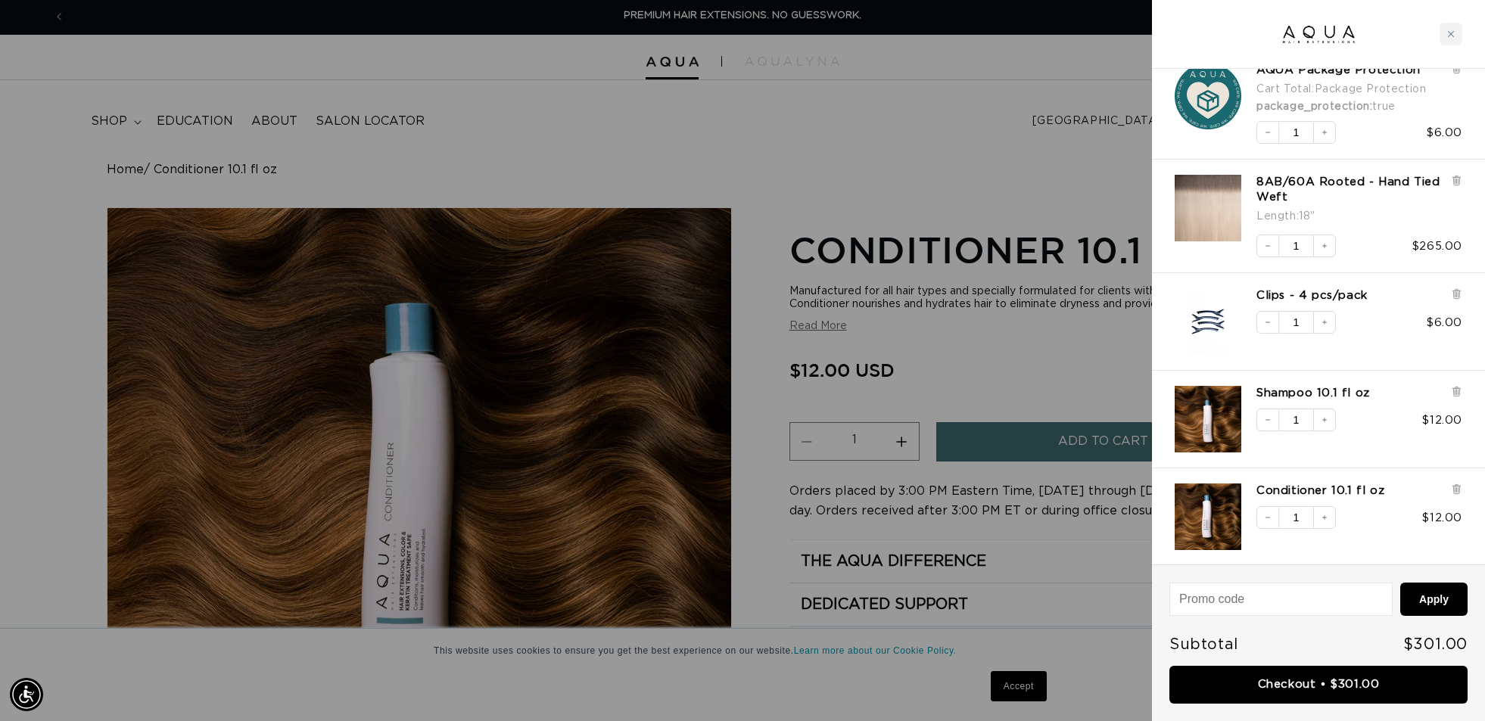
click at [1209, 325] on img "Clips - 4 pcs/pack" at bounding box center [1208, 321] width 45 height 67
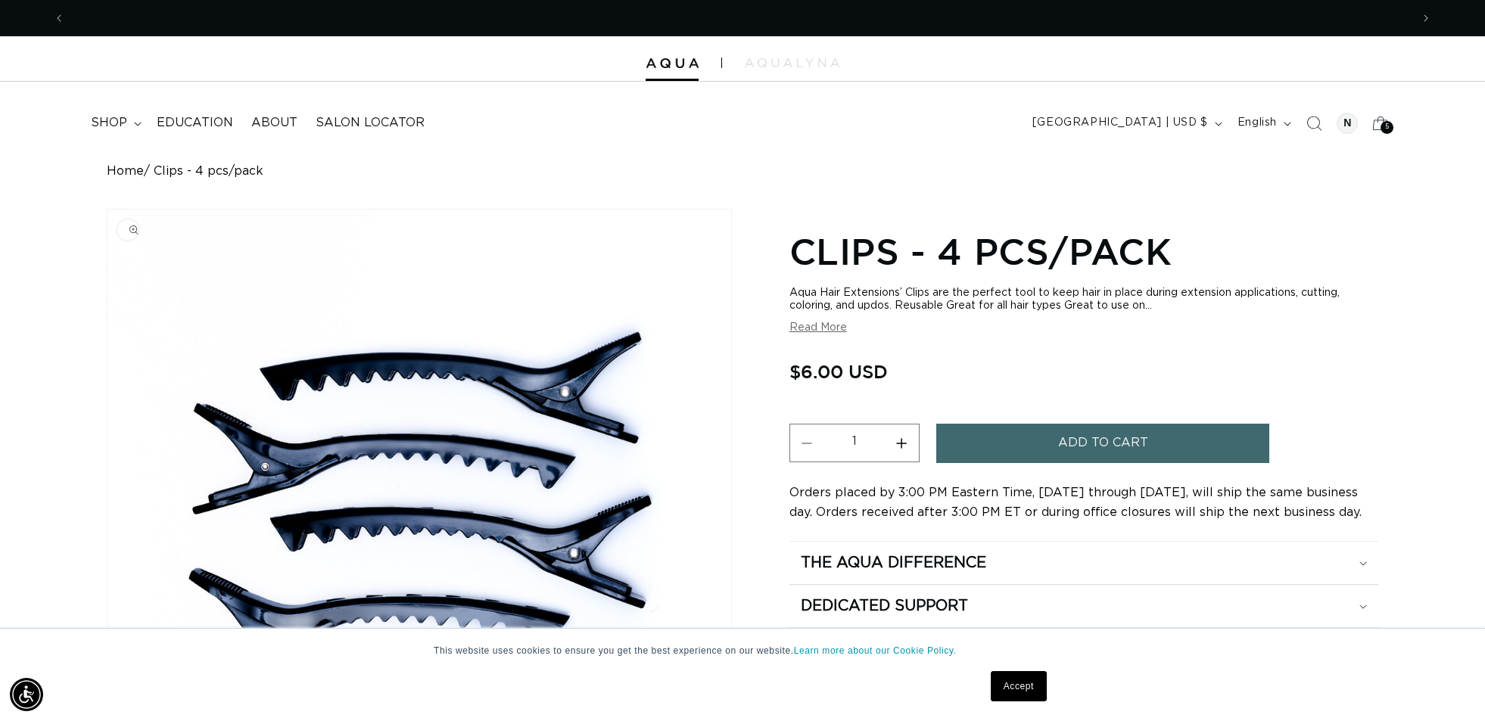
scroll to position [0, 1346]
click at [1385, 125] on span "5" at bounding box center [1387, 127] width 5 height 13
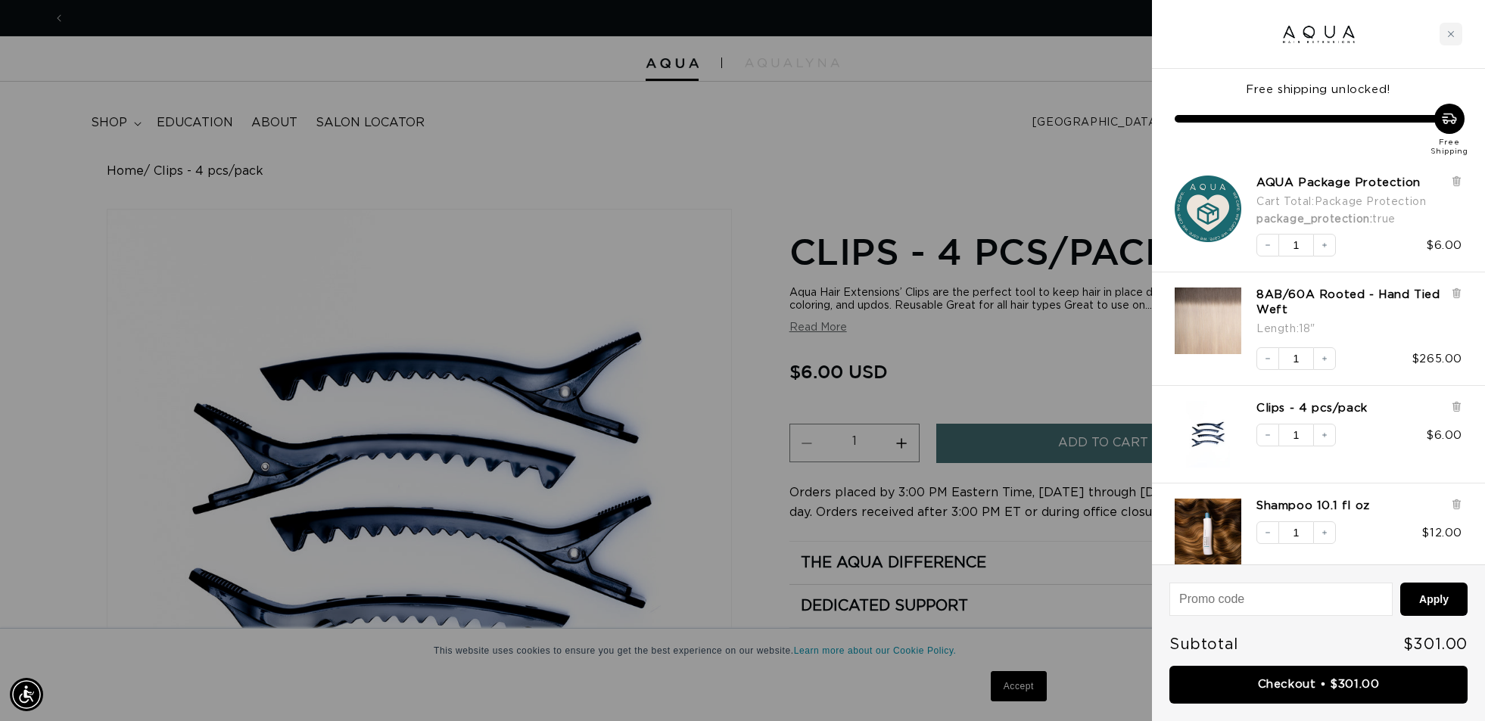
scroll to position [0, 2691]
click at [1455, 403] on icon at bounding box center [1456, 407] width 3 height 8
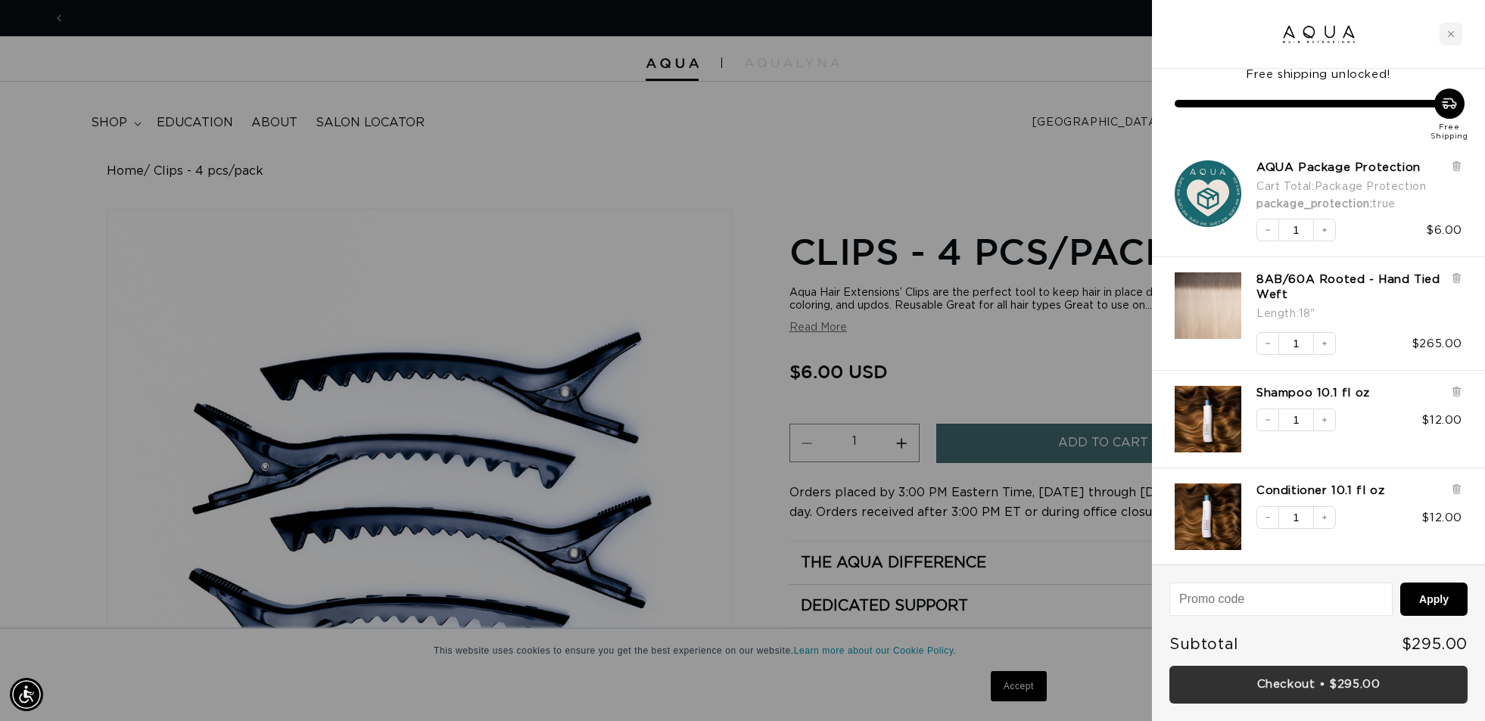
scroll to position [0, 0]
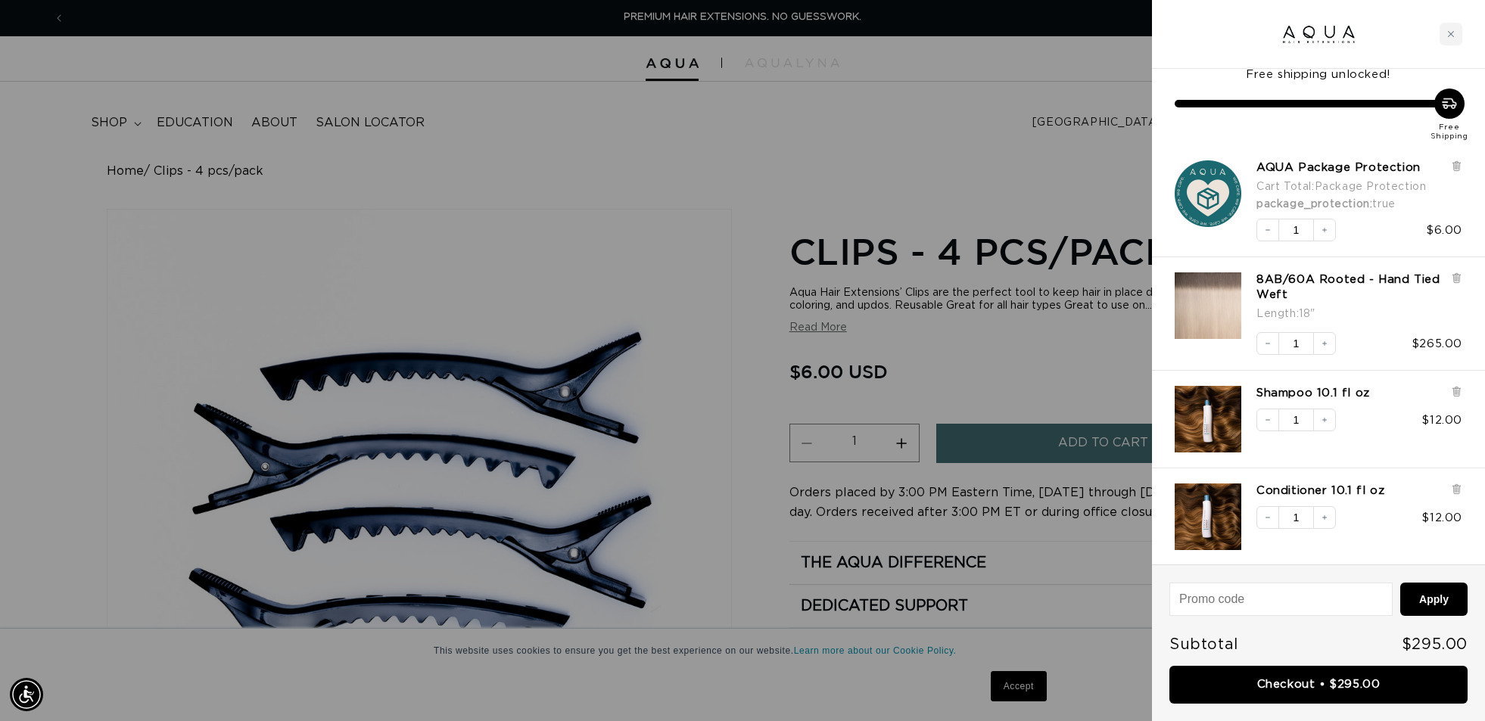
click at [749, 477] on div at bounding box center [742, 360] width 1485 height 721
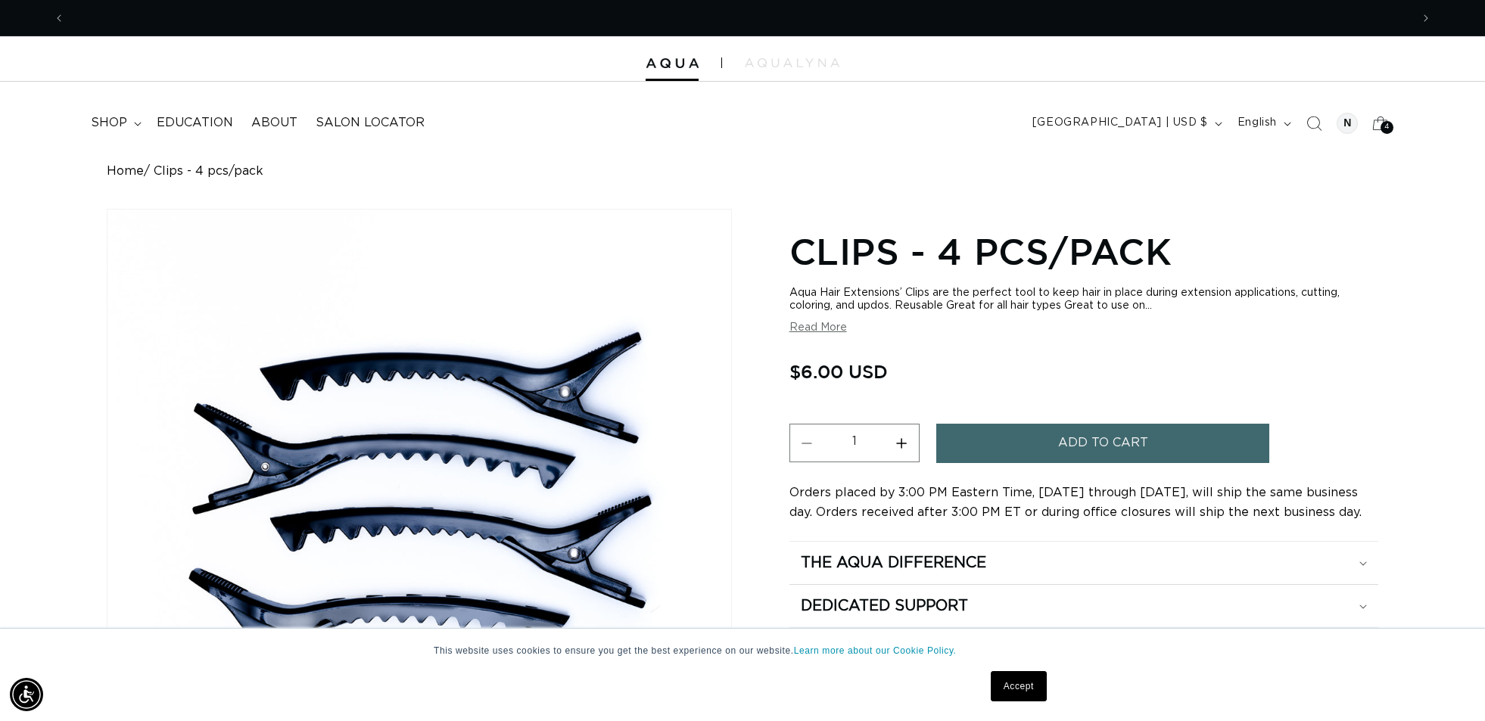
scroll to position [0, 1346]
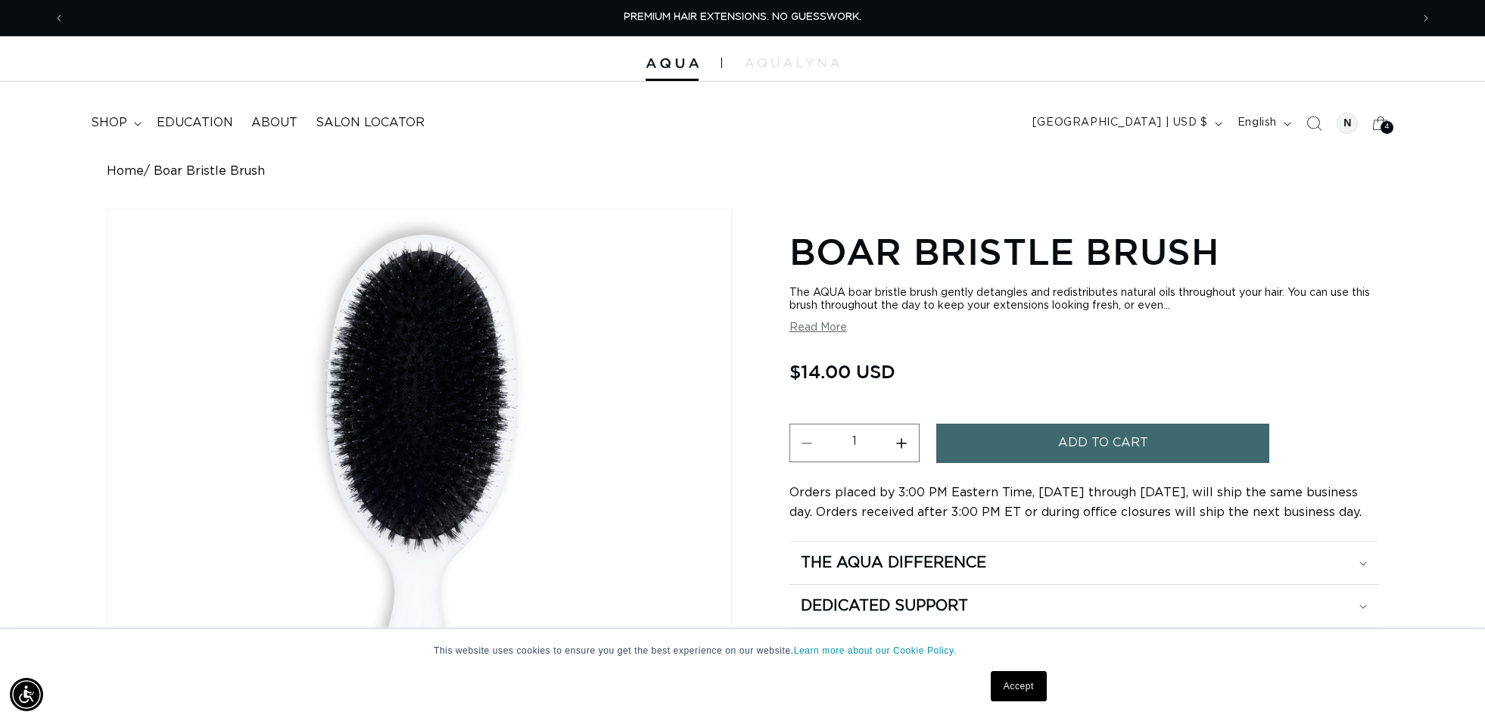
click at [1138, 435] on span "Add to cart" at bounding box center [1103, 443] width 90 height 39
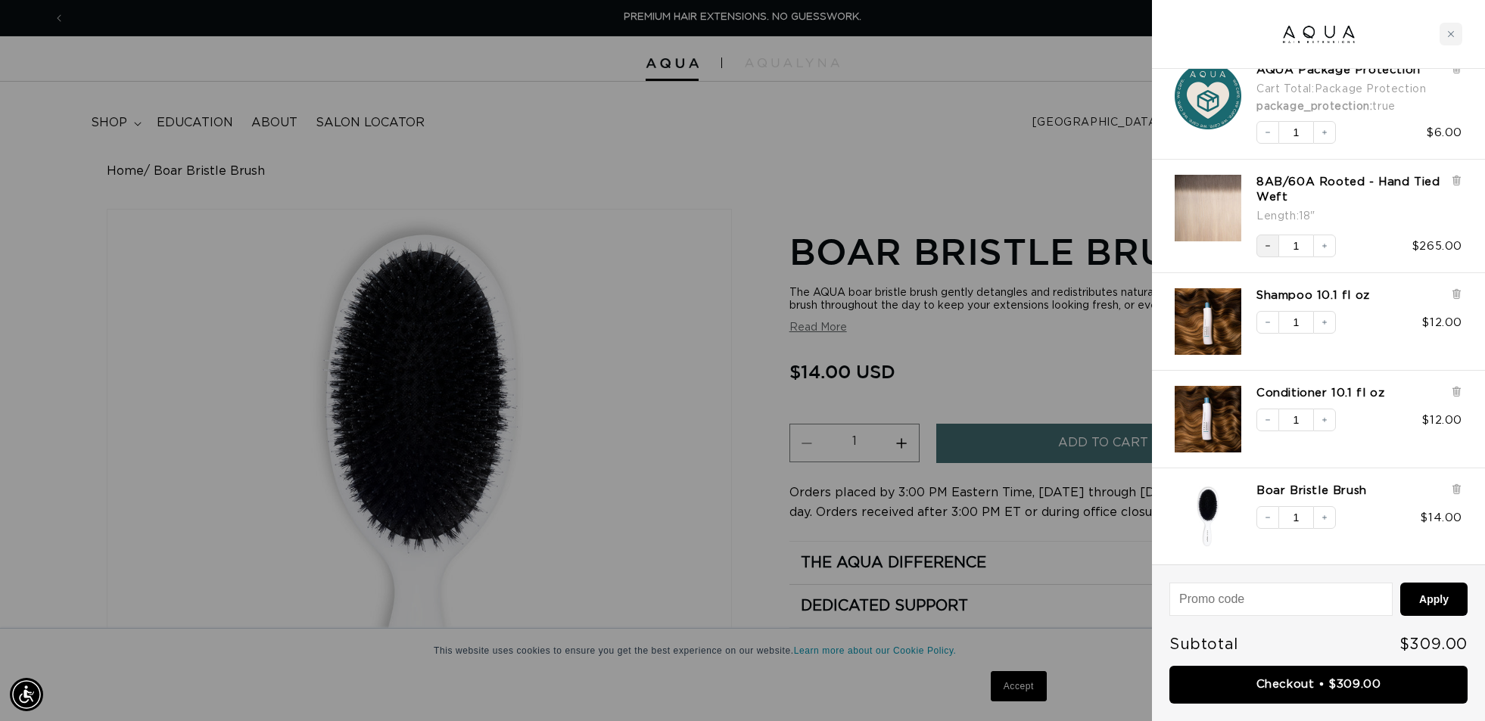
click at [1269, 244] on icon "Decrease quantity" at bounding box center [1267, 245] width 9 height 9
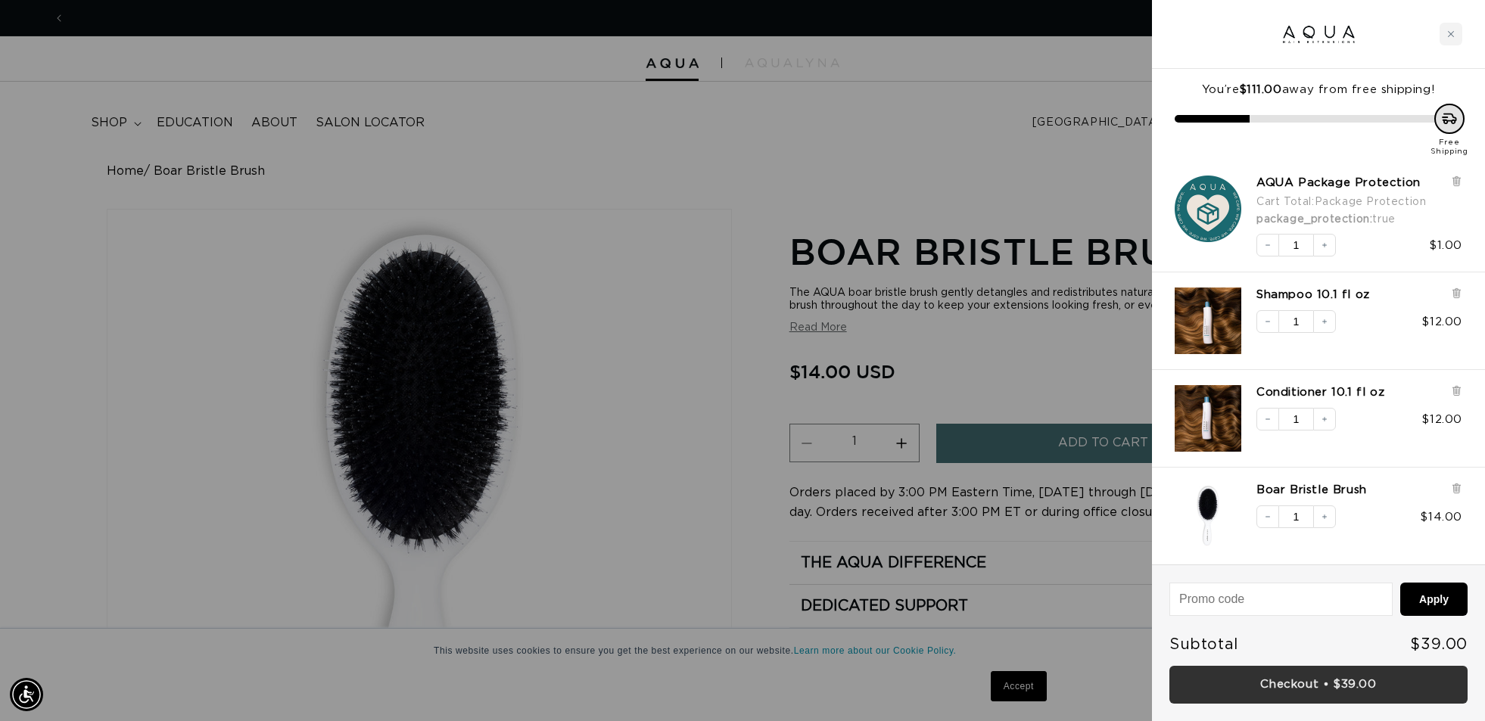
scroll to position [0, 2691]
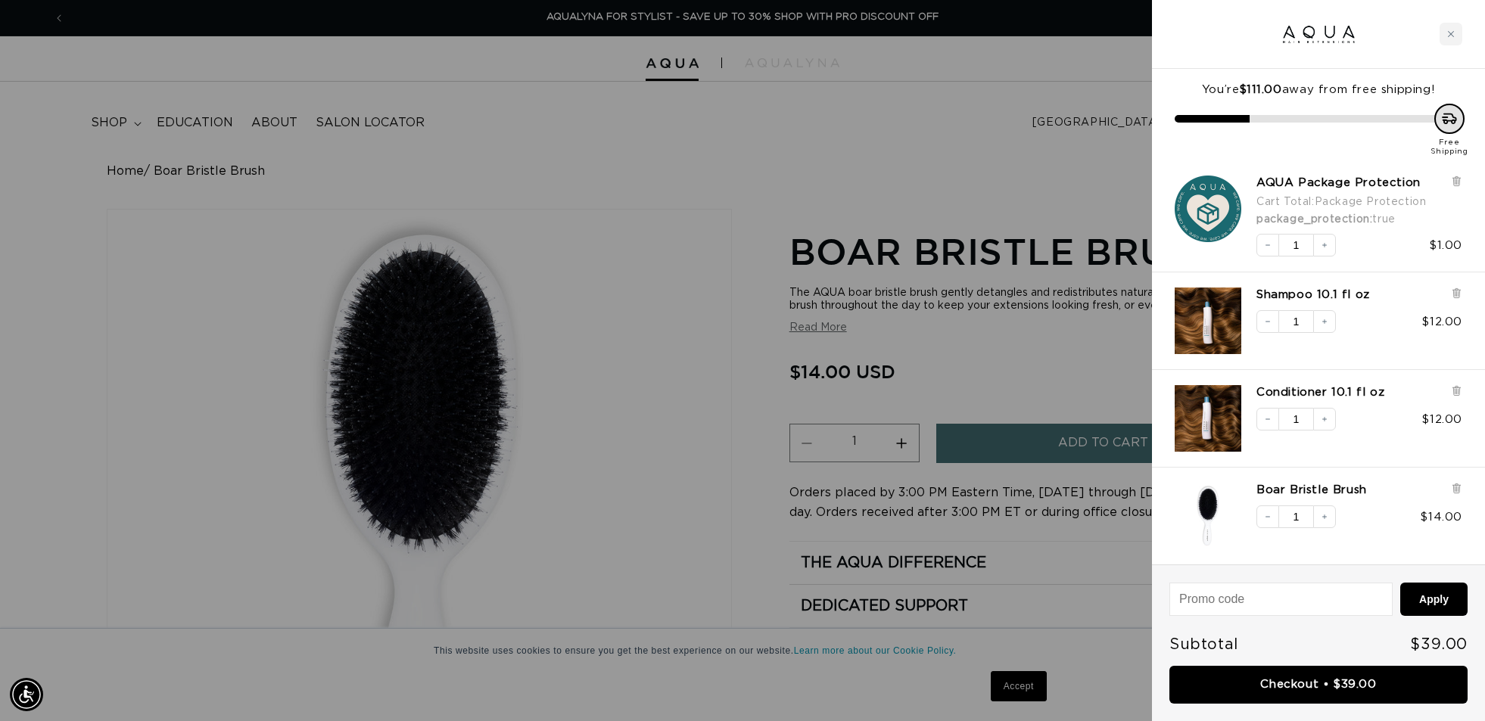
click at [1284, 686] on link "Checkout • $39.00" at bounding box center [1318, 685] width 298 height 39
drag, startPoint x: 622, startPoint y: 111, endPoint x: 596, endPoint y: 104, distance: 27.4
click at [622, 111] on div at bounding box center [742, 360] width 1485 height 721
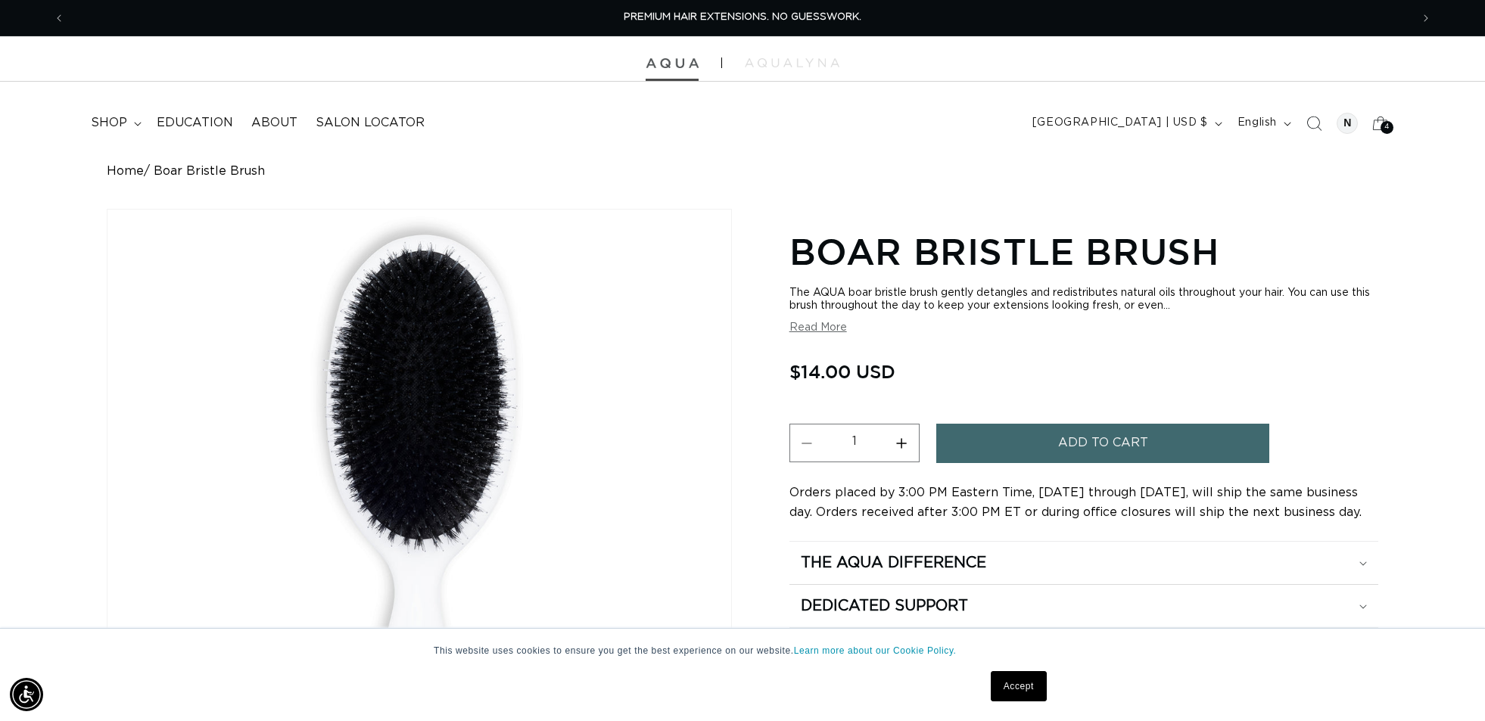
click at [665, 61] on img at bounding box center [672, 63] width 53 height 11
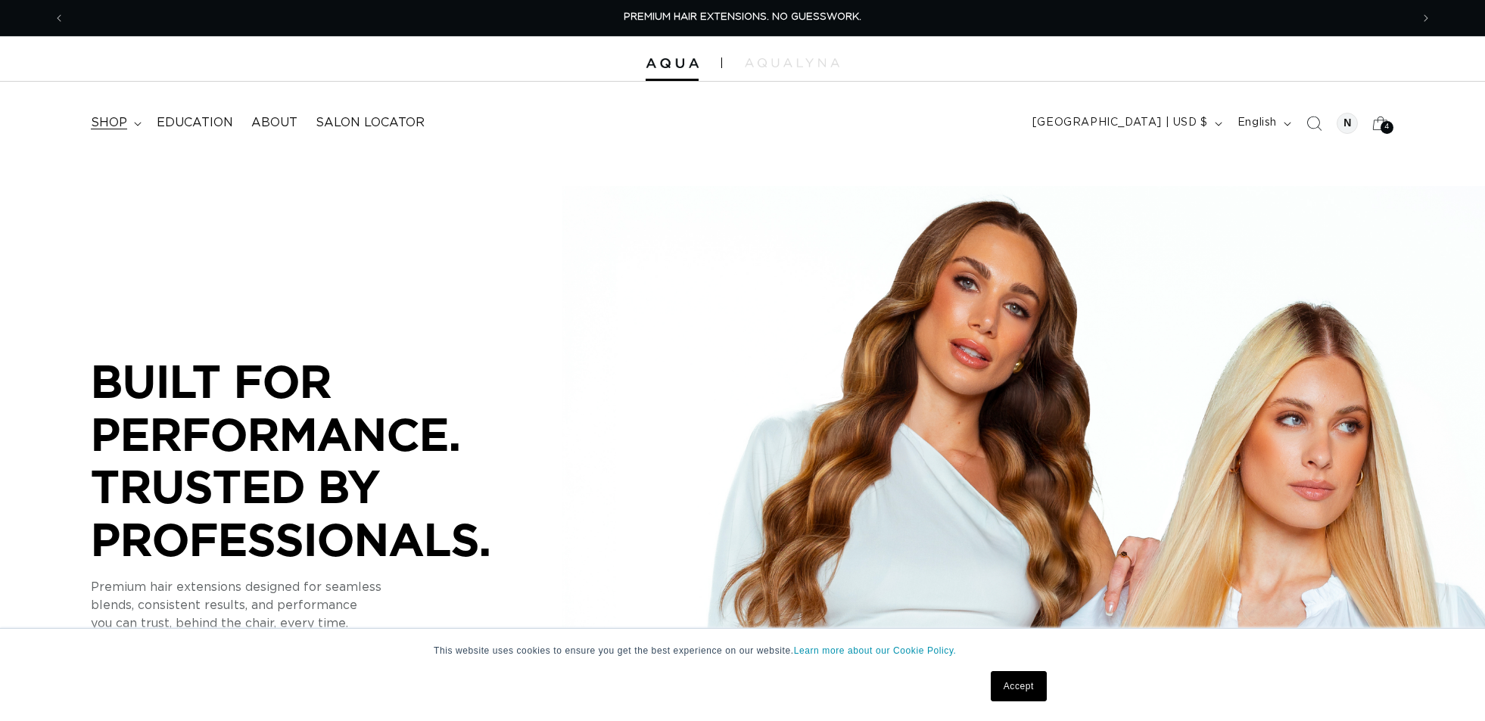
click at [117, 120] on span "shop" at bounding box center [109, 123] width 36 height 16
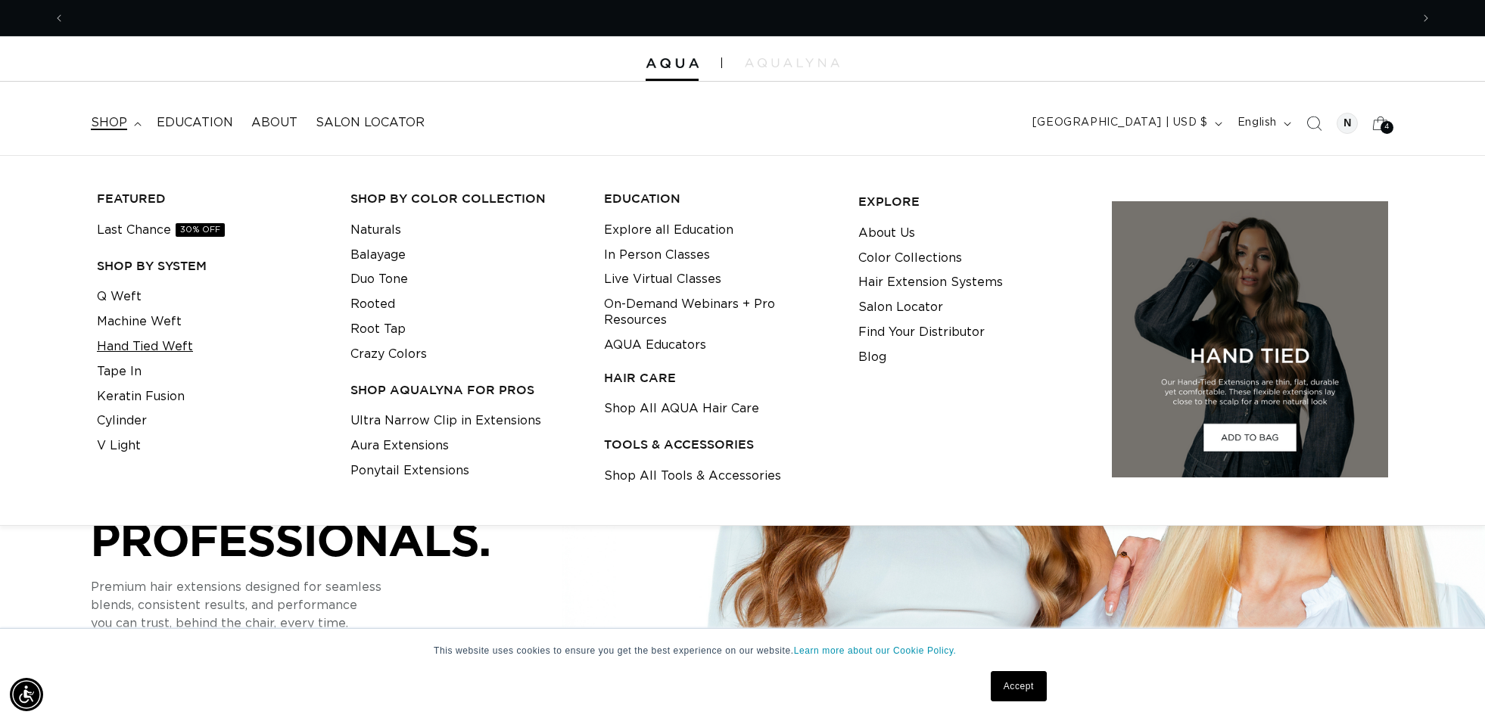
click at [132, 340] on link "Hand Tied Weft" at bounding box center [145, 347] width 96 height 25
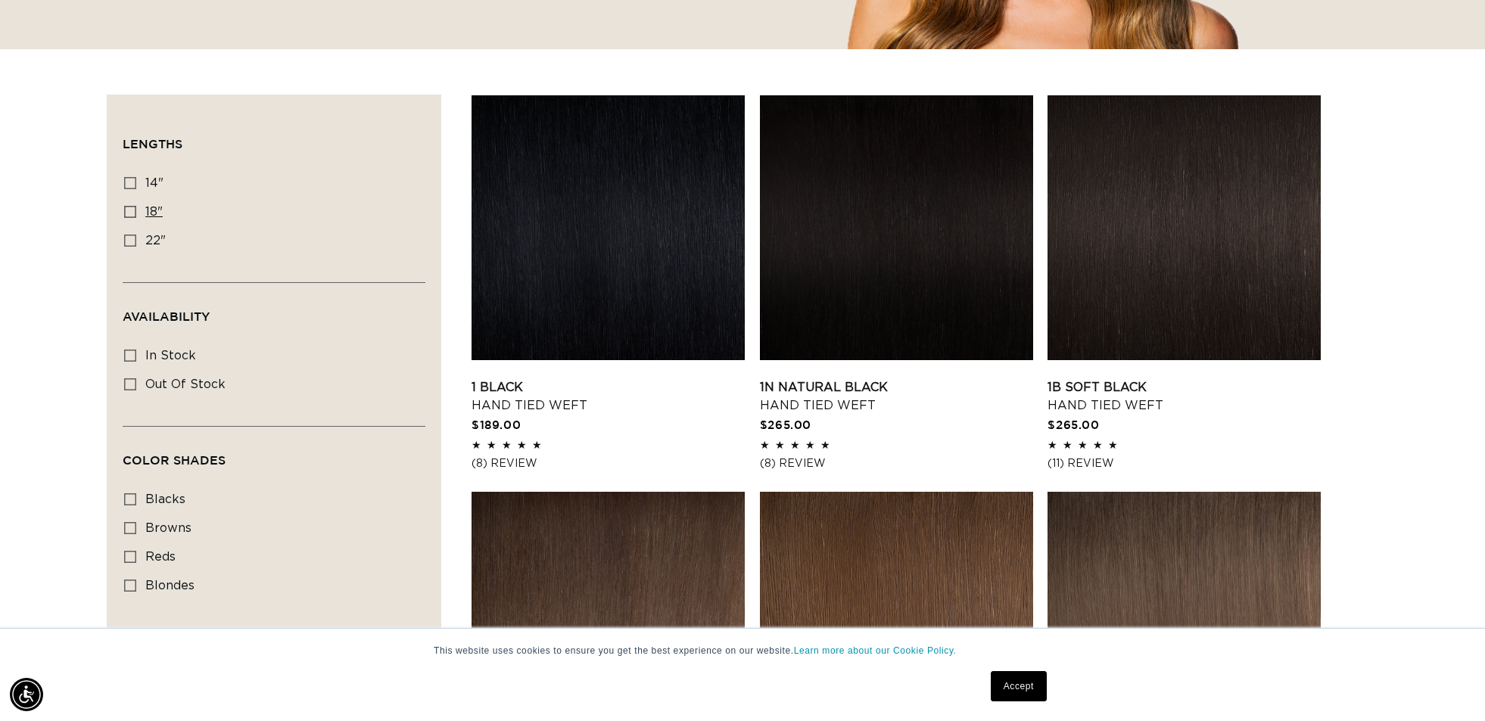
click at [128, 211] on icon at bounding box center [130, 212] width 12 height 12
click at [128, 211] on input "18" 18" (35 products)" at bounding box center [130, 212] width 12 height 12
checkbox input "true"
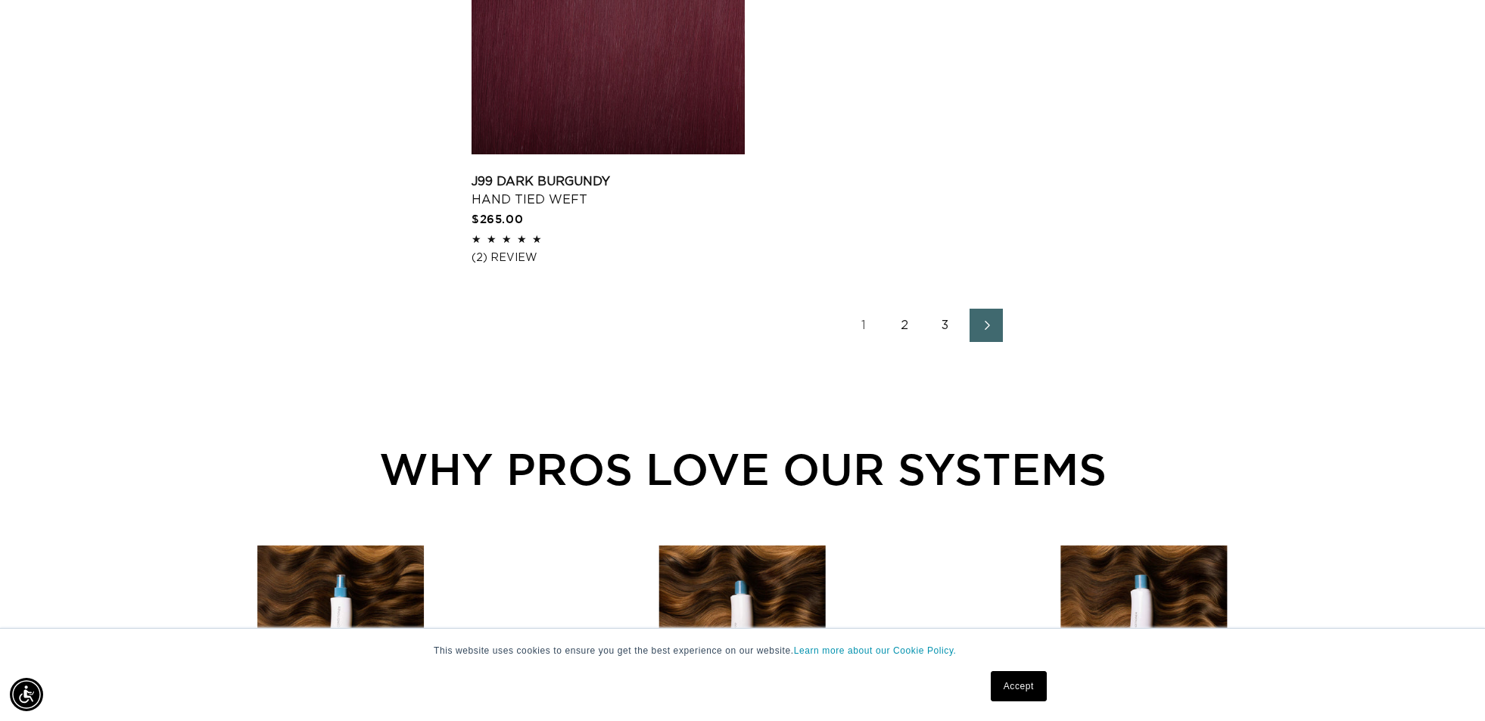
scroll to position [2669, 0]
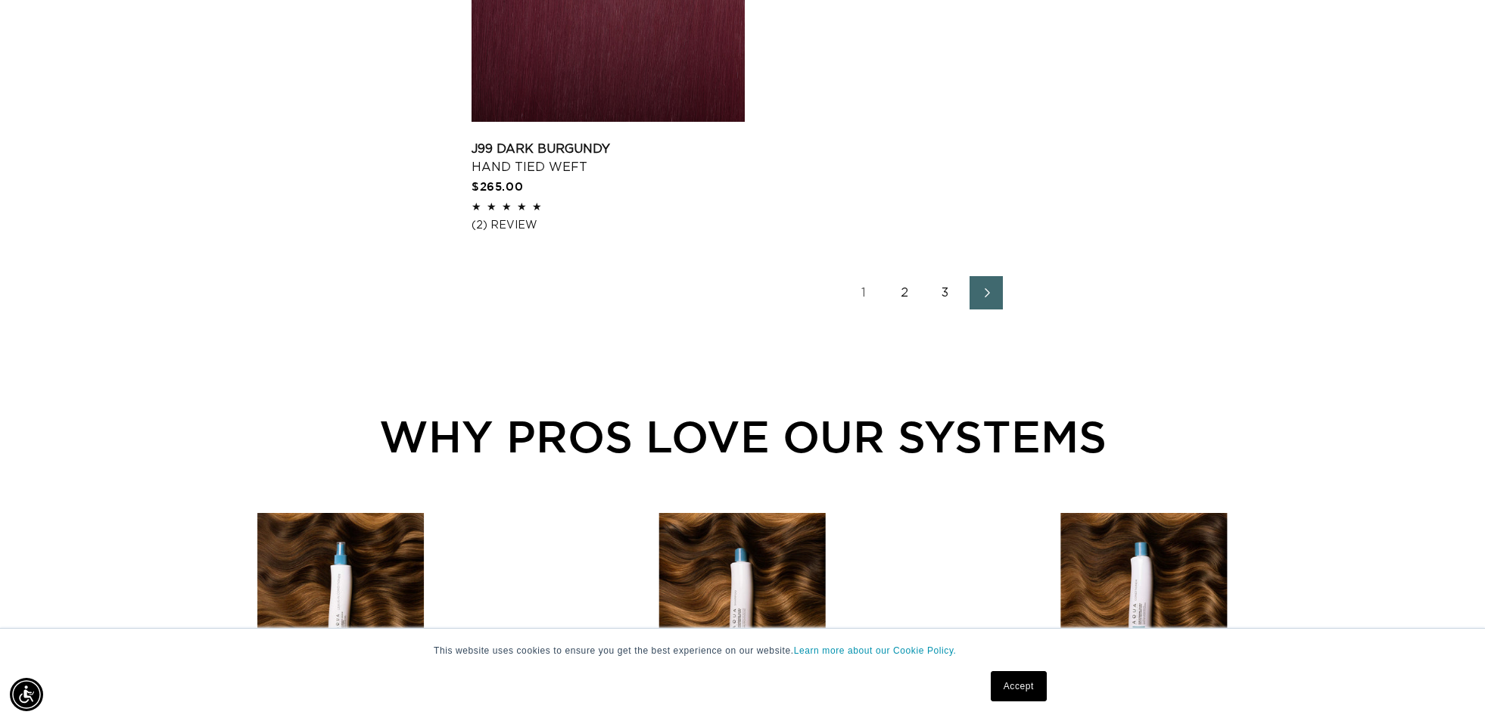
click at [949, 310] on link "3" at bounding box center [945, 292] width 33 height 33
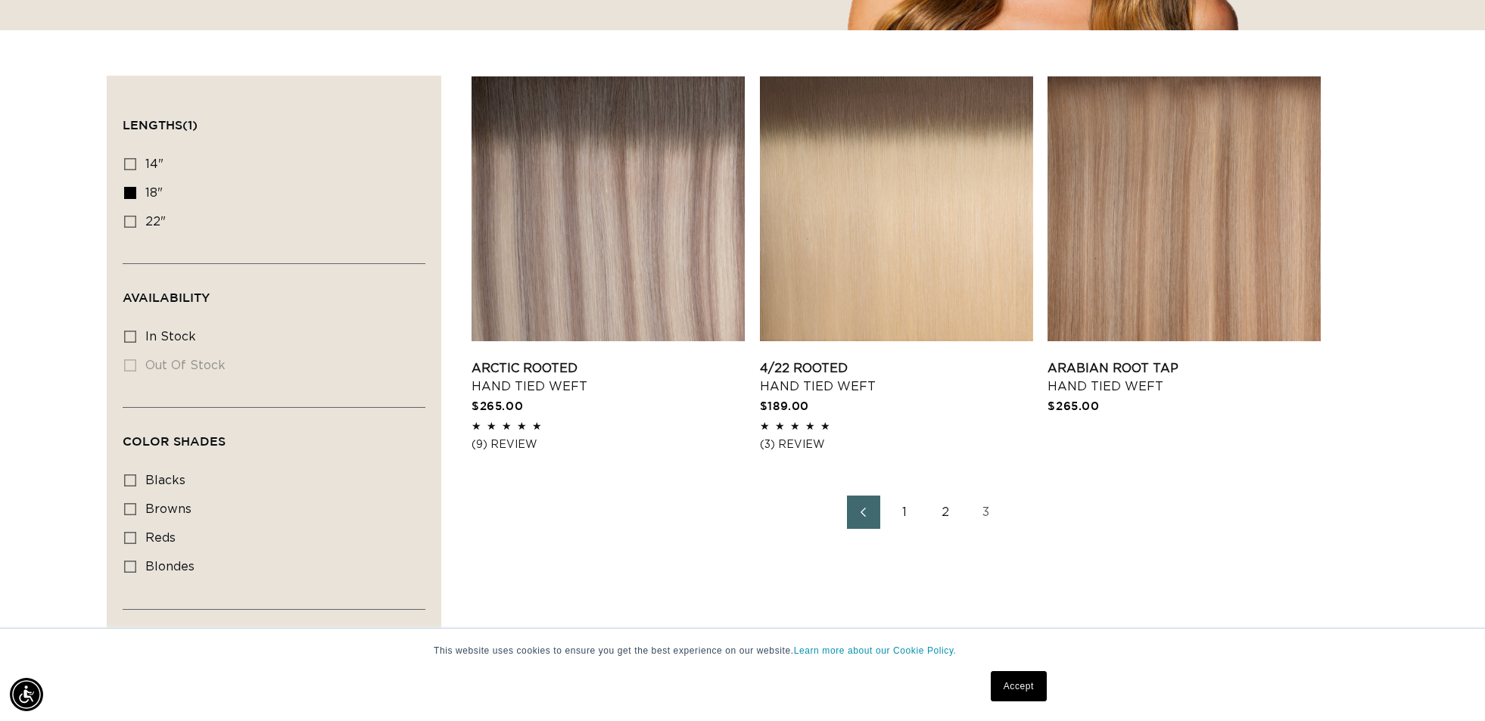
scroll to position [472, 1]
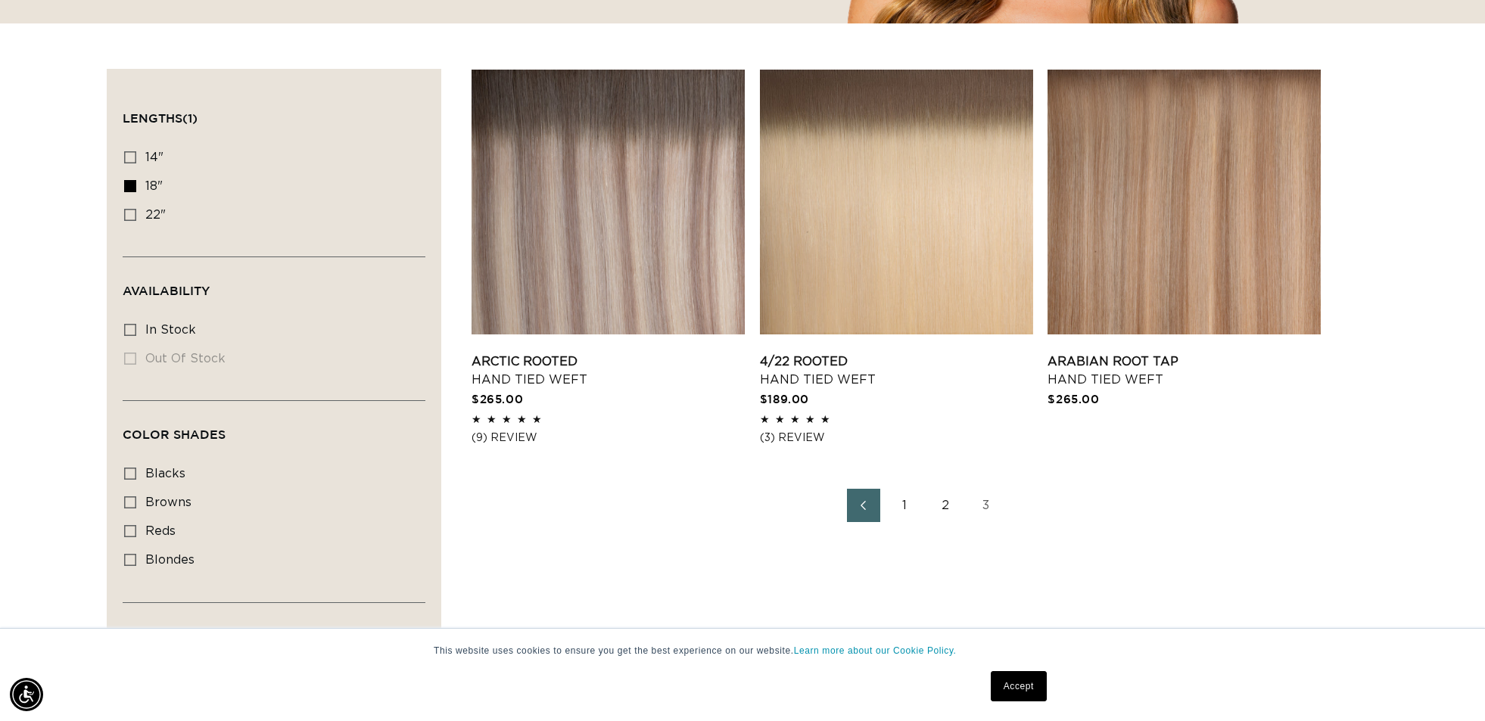
click at [947, 514] on link "2" at bounding box center [945, 505] width 33 height 33
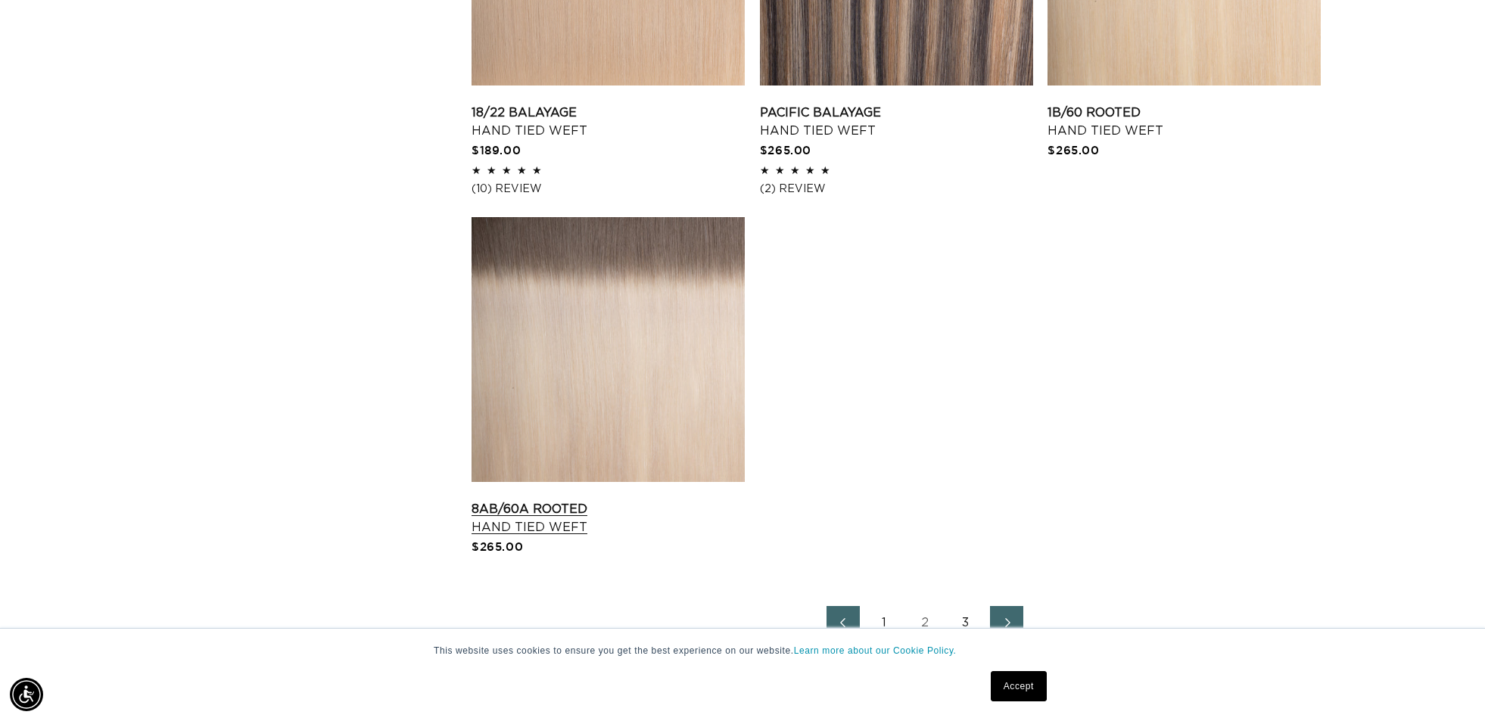
scroll to position [2308, 0]
click at [614, 500] on link "8AB/60A Rooted Hand Tied Weft" at bounding box center [608, 518] width 273 height 36
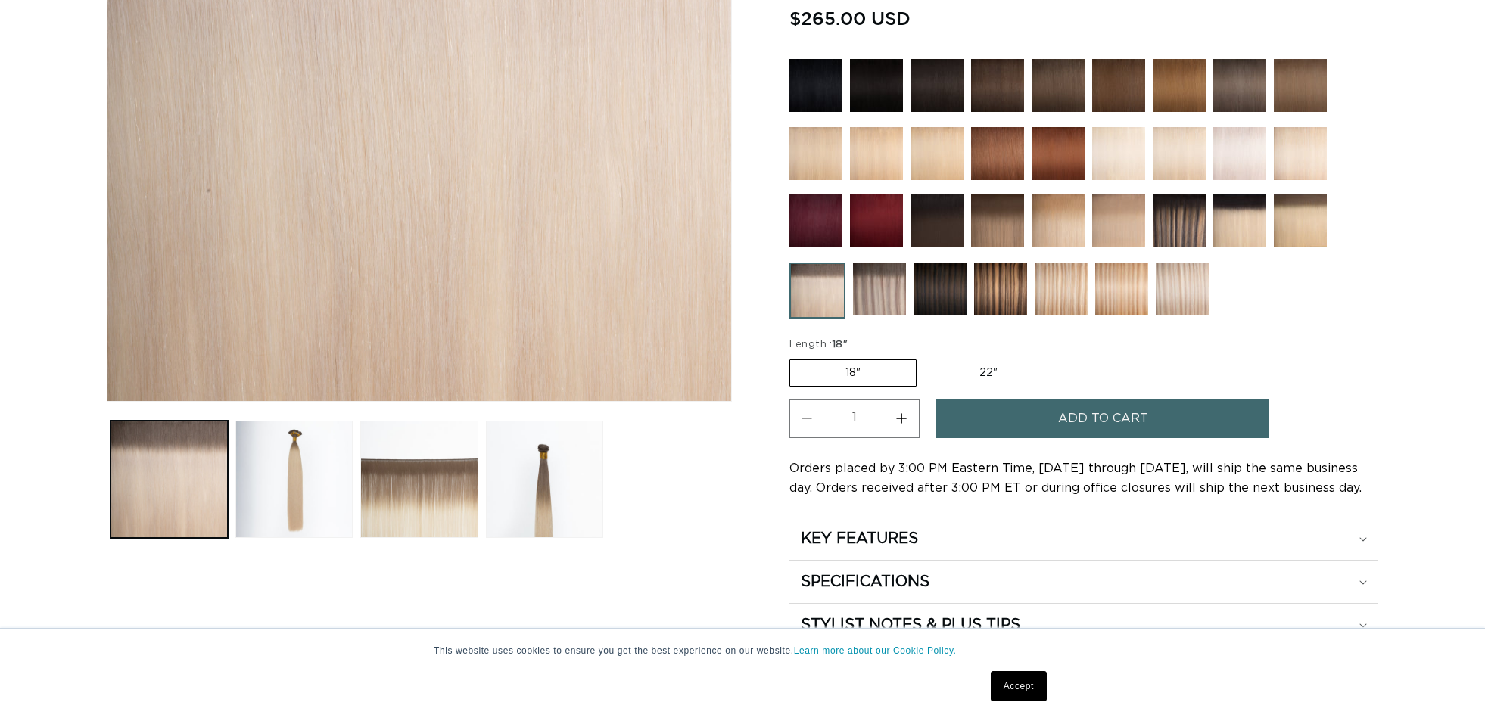
scroll to position [417, 0]
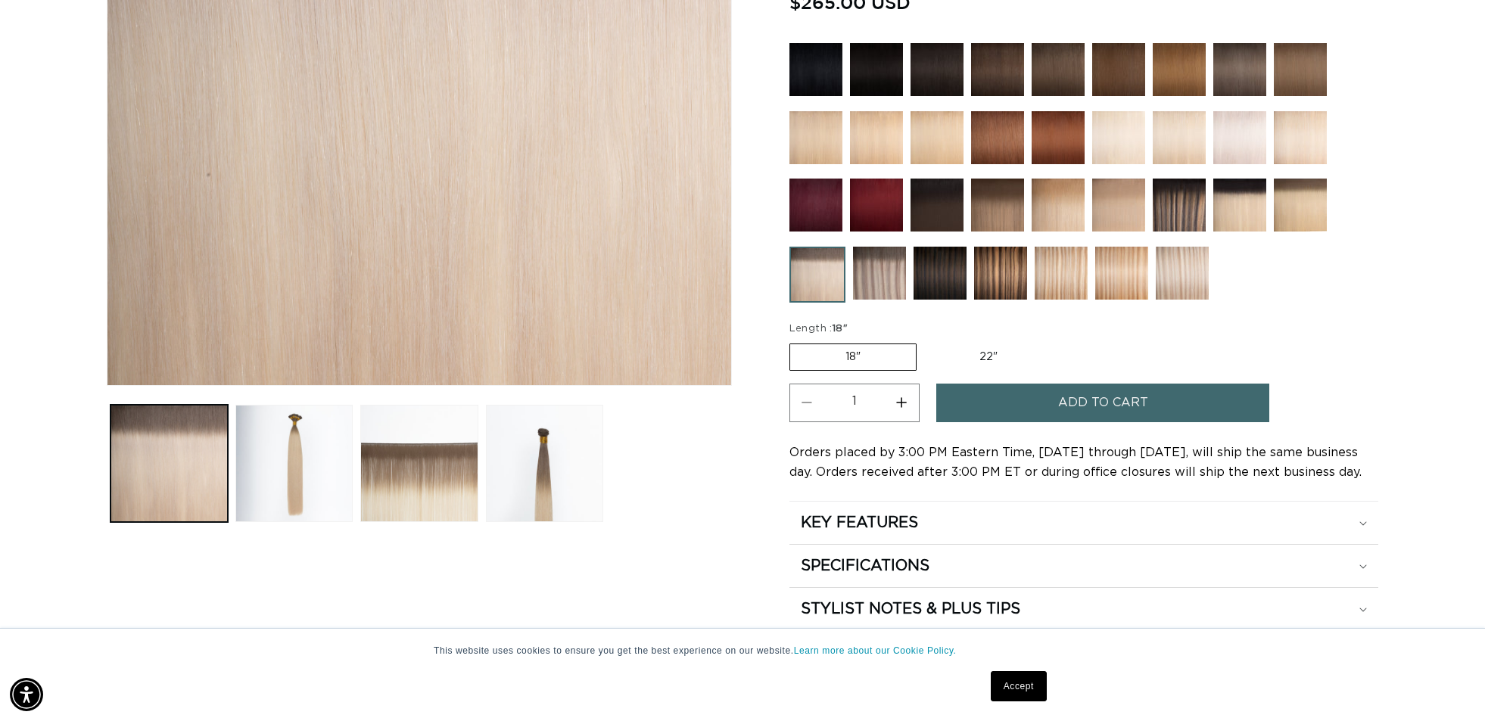
click at [1000, 405] on button "Add to cart" at bounding box center [1102, 403] width 333 height 39
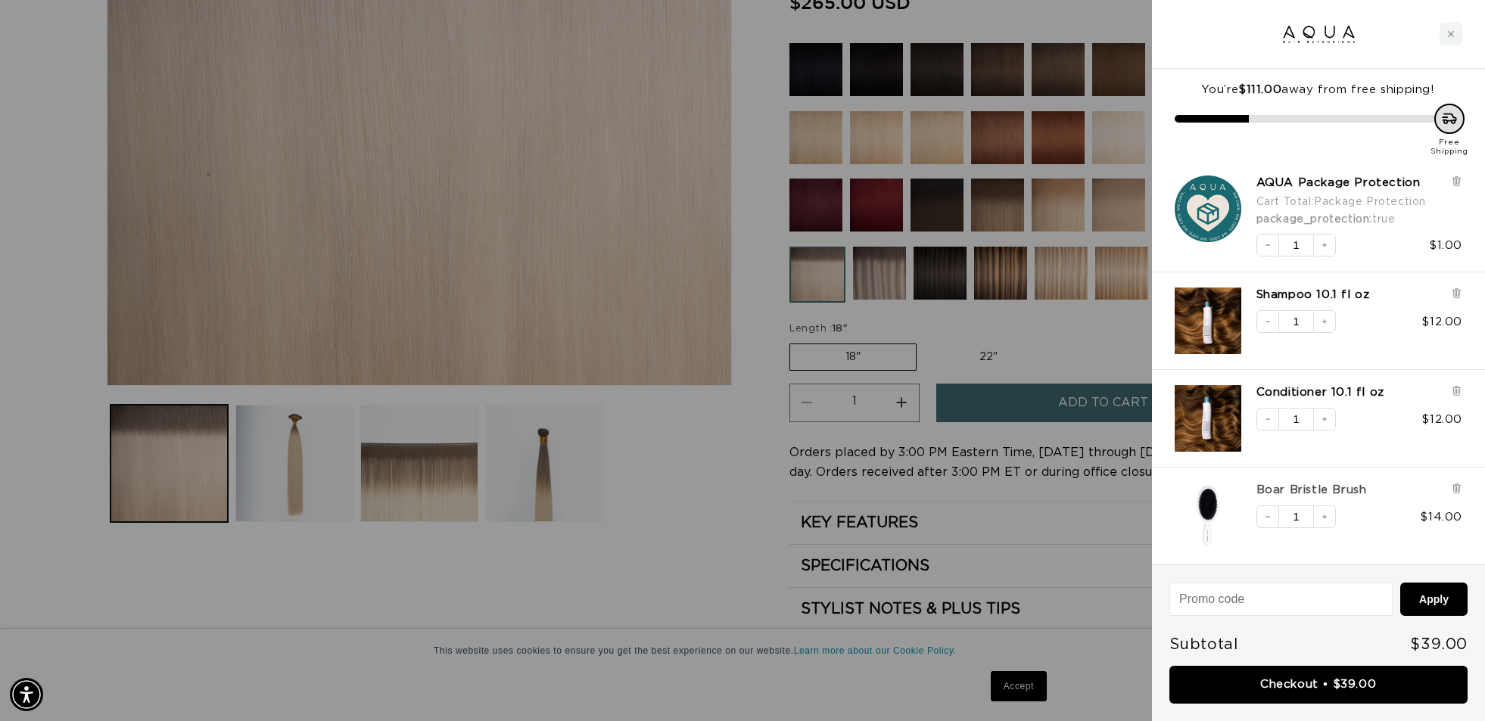
scroll to position [0, 1346]
click at [1272, 523] on button "Decrease quantity" at bounding box center [1267, 517] width 23 height 23
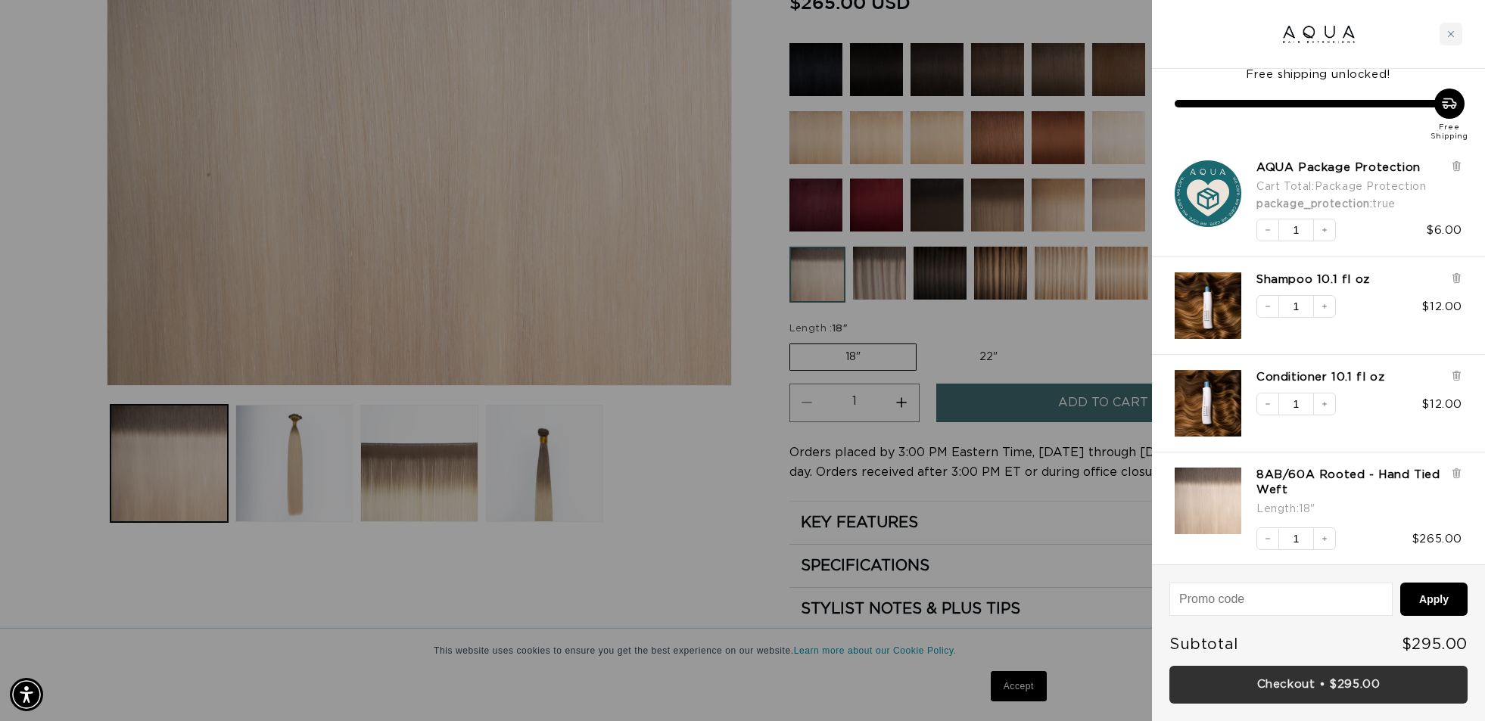
scroll to position [0, 2691]
click at [1287, 683] on link "Checkout • $295.00" at bounding box center [1318, 685] width 298 height 39
